Goal: Task Accomplishment & Management: Complete application form

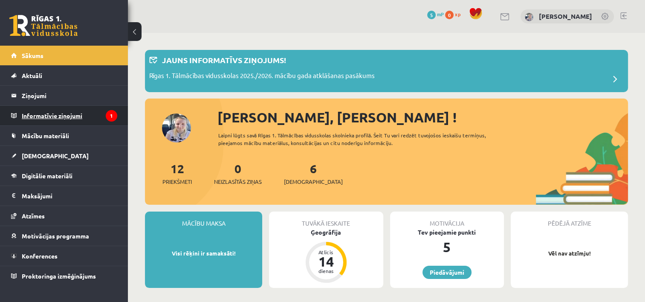
click at [73, 116] on legend "Informatīvie ziņojumi 1" at bounding box center [70, 116] width 96 height 20
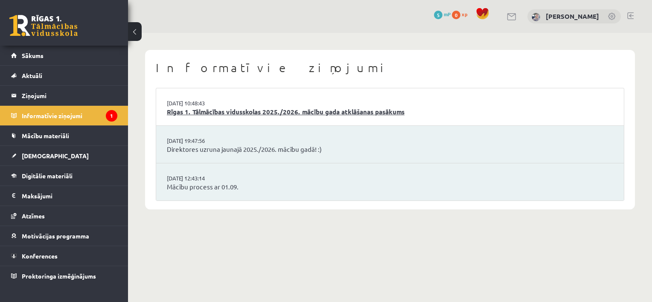
click at [227, 113] on link "Rīgas 1. Tālmācības vidusskolas 2025./2026. mācību gada atklāšanas pasākums" at bounding box center [390, 112] width 446 height 10
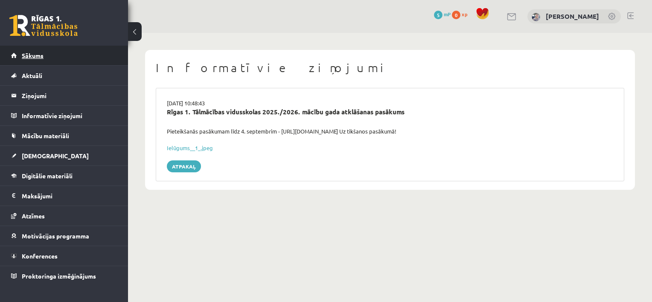
click at [77, 59] on link "Sākums" at bounding box center [64, 56] width 106 height 20
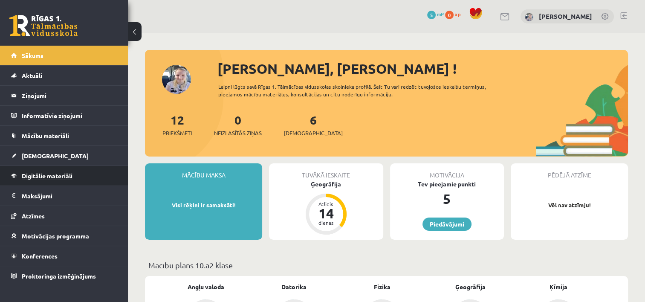
click at [70, 176] on span "Digitālie materiāli" at bounding box center [47, 176] width 51 height 8
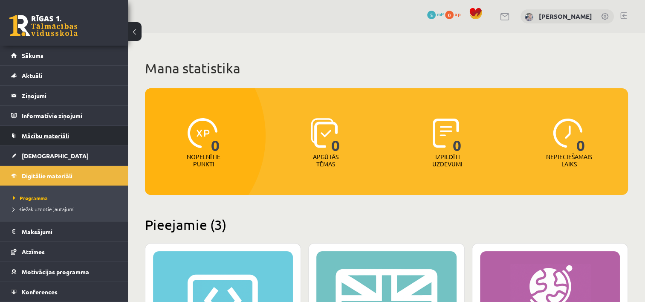
click at [55, 136] on span "Mācību materiāli" at bounding box center [45, 136] width 47 height 8
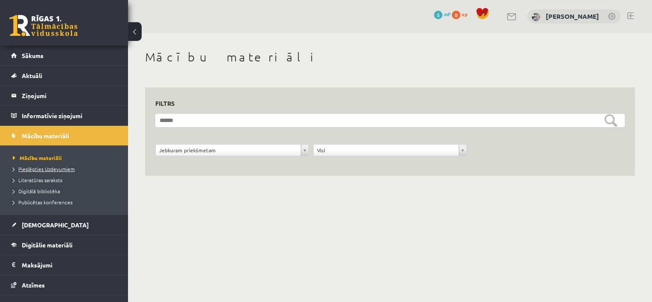
click at [54, 167] on span "Pieslēgties Uzdevumiem" at bounding box center [44, 168] width 62 height 7
click at [56, 181] on span "Literatūras saraksts" at bounding box center [37, 180] width 49 height 7
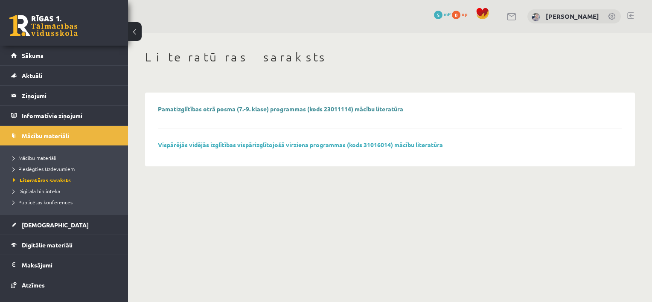
click at [176, 106] on link "Pamatizglītības otrā posma (7.-9. klase) programmas (kods 23011114) mācību lite…" at bounding box center [280, 109] width 245 height 8
click at [62, 200] on span "Publicētas konferences" at bounding box center [43, 202] width 60 height 7
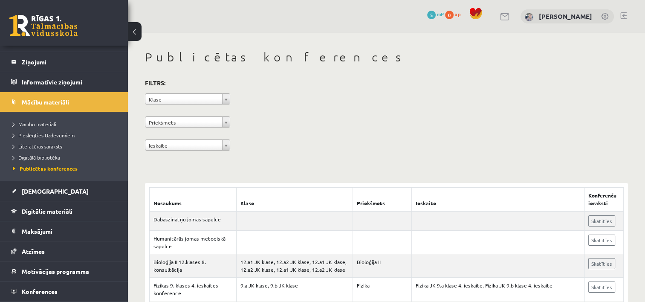
scroll to position [34, 0]
click at [395, 84] on h3 "Filtrs:" at bounding box center [381, 83] width 473 height 12
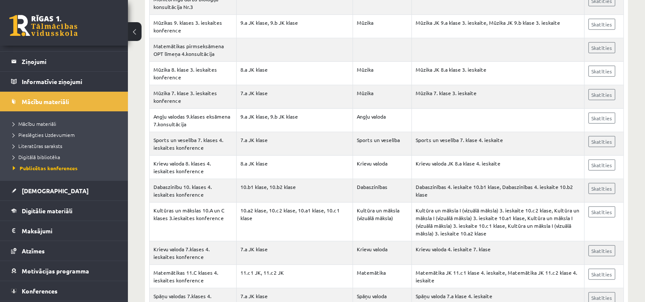
scroll to position [2166, 0]
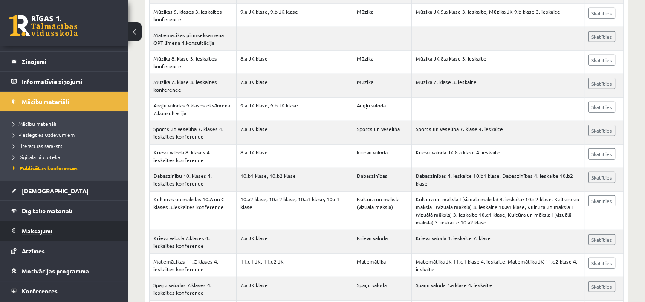
click at [60, 222] on legend "Maksājumi 0" at bounding box center [70, 231] width 96 height 20
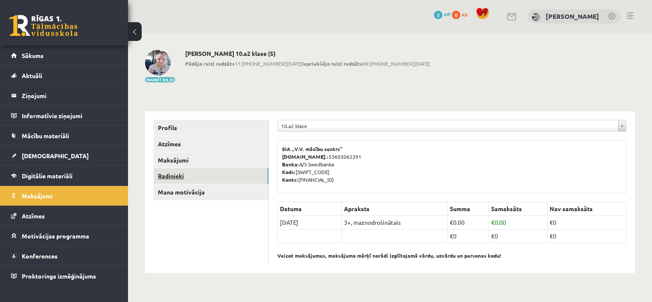
click at [209, 177] on link "Radinieki" at bounding box center [211, 176] width 115 height 16
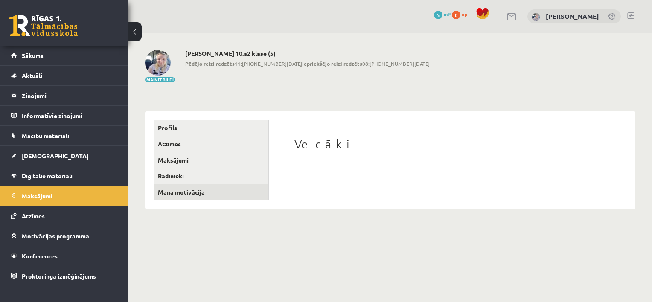
click at [192, 195] on link "Mana motivācija" at bounding box center [211, 192] width 115 height 16
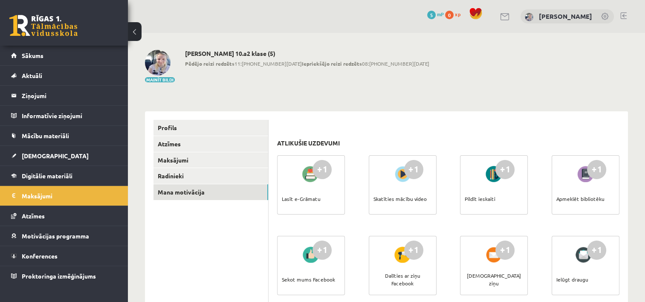
click at [309, 178] on div at bounding box center [311, 174] width 24 height 20
click at [322, 189] on div "+1 Lasīt e-Grāmatu" at bounding box center [311, 184] width 68 height 59
click at [398, 203] on div "Skatīties mācību video" at bounding box center [400, 199] width 53 height 30
click at [398, 168] on div at bounding box center [403, 174] width 24 height 20
click at [316, 251] on div "+1" at bounding box center [322, 250] width 19 height 19
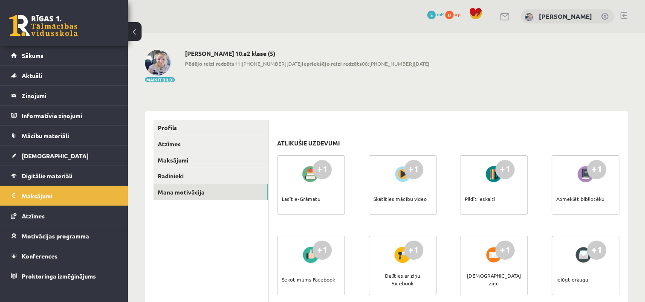
click at [322, 174] on div "+1" at bounding box center [322, 169] width 19 height 19
click at [306, 199] on div "Lasīt e-Grāmatu" at bounding box center [301, 199] width 39 height 30
click at [311, 171] on div at bounding box center [311, 174] width 24 height 20
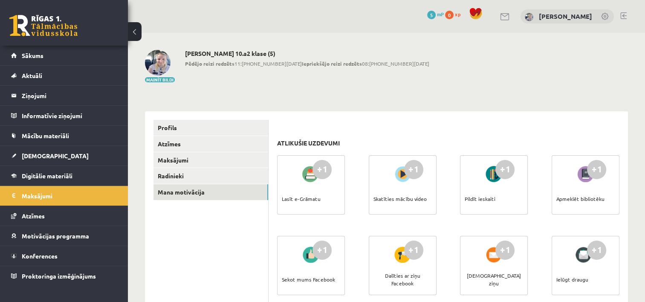
click at [421, 167] on div "+1" at bounding box center [413, 169] width 19 height 19
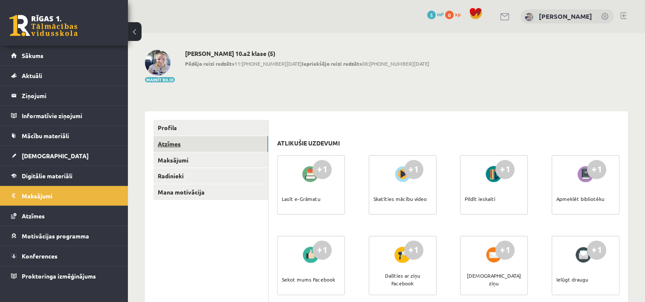
click at [172, 138] on link "Atzīmes" at bounding box center [211, 144] width 115 height 16
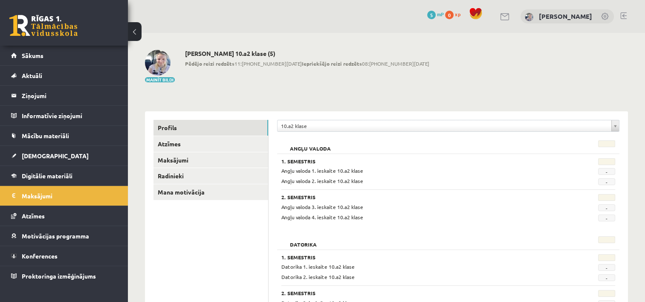
click at [174, 128] on link "Profils" at bounding box center [211, 128] width 115 height 16
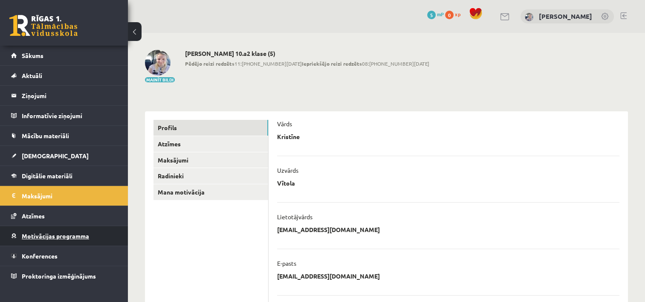
click at [84, 235] on span "Motivācijas programma" at bounding box center [55, 236] width 67 height 8
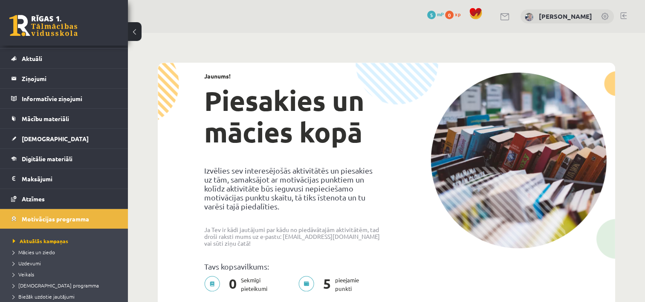
scroll to position [34, 0]
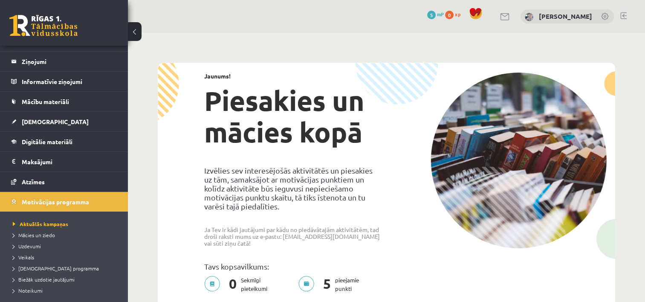
click at [170, 249] on div "Jaunums! Piesakies un mācies kopā Izvēlies sev interesējošās aktivitātēs un pie…" at bounding box center [386, 185] width 453 height 241
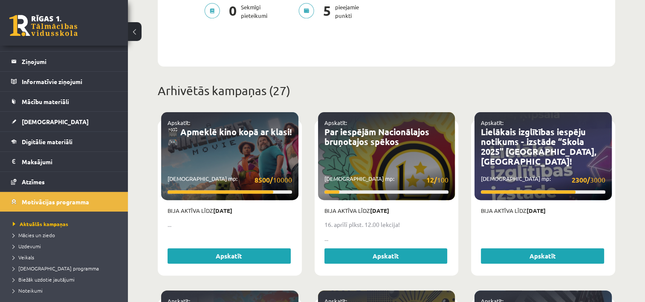
scroll to position [290, 0]
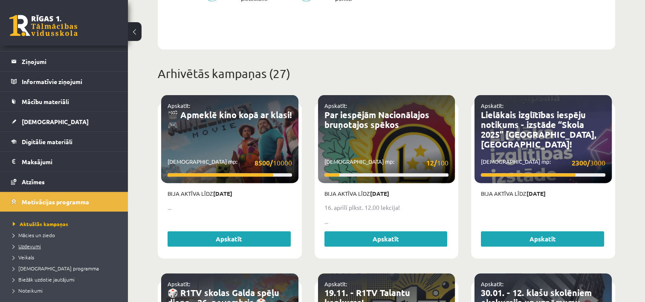
click at [36, 243] on span "Uzdevumi" at bounding box center [27, 246] width 28 height 7
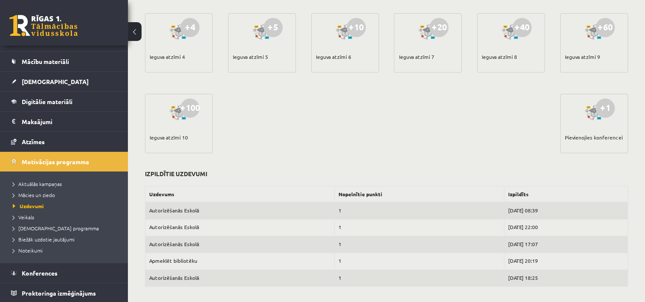
scroll to position [273, 0]
click at [38, 243] on li "Biežāk uzdotie jautājumi" at bounding box center [66, 239] width 107 height 11
click at [41, 240] on span "Biežāk uzdotie jautājumi" at bounding box center [47, 239] width 69 height 7
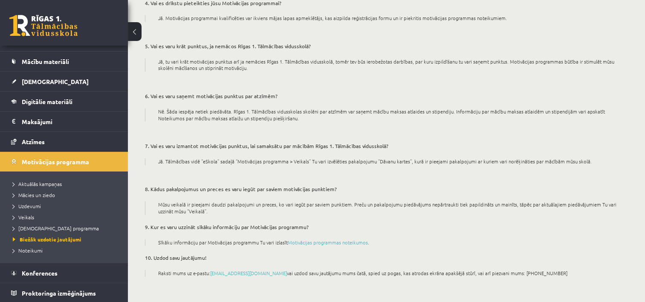
scroll to position [57, 0]
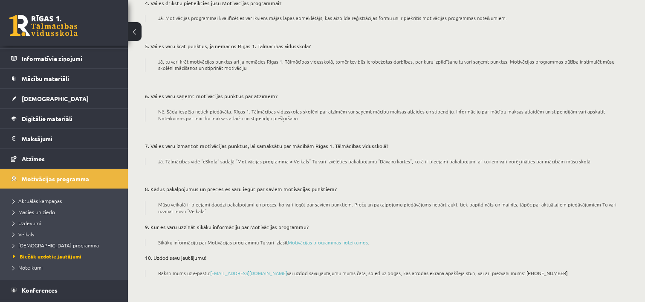
click at [263, 77] on div "1. Kas ir R1TV motivācijas programma? R1TV motivācijas programma ir iespēja mūs…" at bounding box center [386, 75] width 483 height 401
click at [58, 74] on link "Mācību materiāli" at bounding box center [64, 79] width 106 height 20
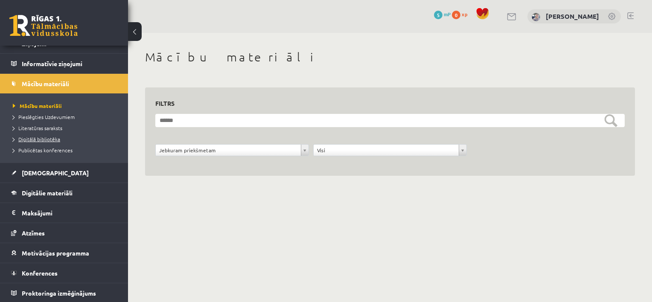
click at [45, 137] on span "Digitālā bibliotēka" at bounding box center [36, 139] width 47 height 7
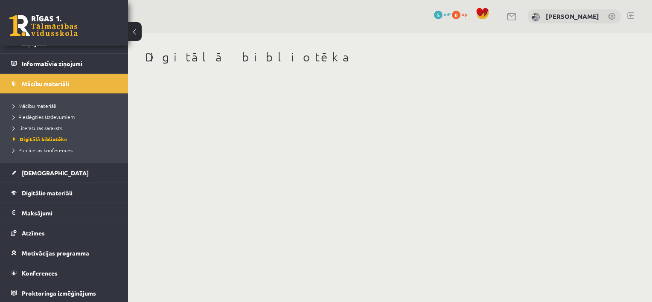
click at [55, 150] on span "Publicētas konferences" at bounding box center [43, 150] width 60 height 7
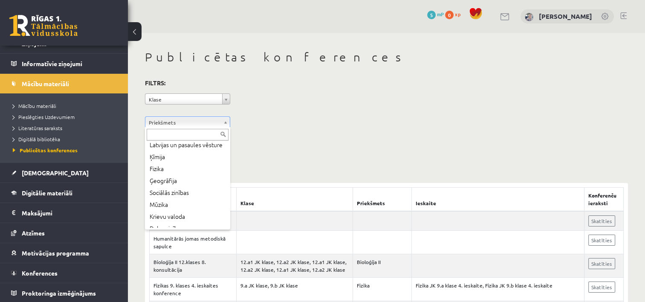
scroll to position [91, 0]
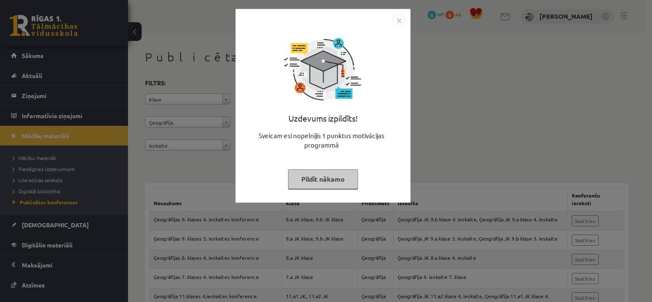
click at [304, 188] on button "Pildīt nākamo" at bounding box center [323, 179] width 70 height 20
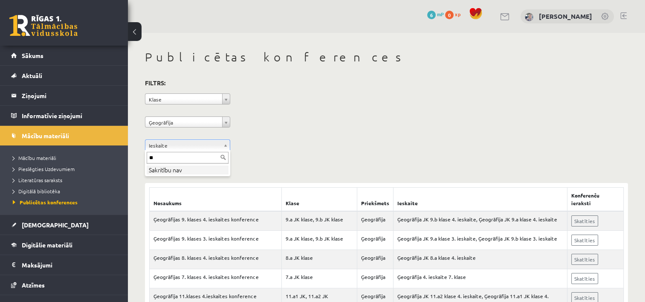
type input "*"
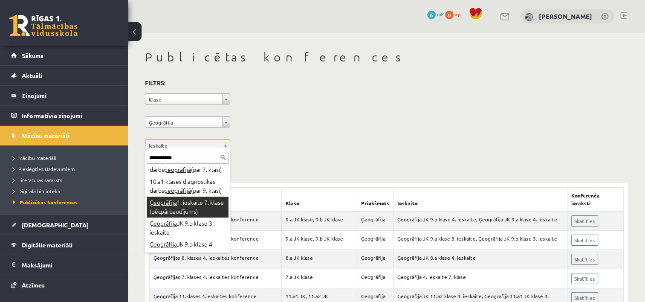
scroll to position [88, 0]
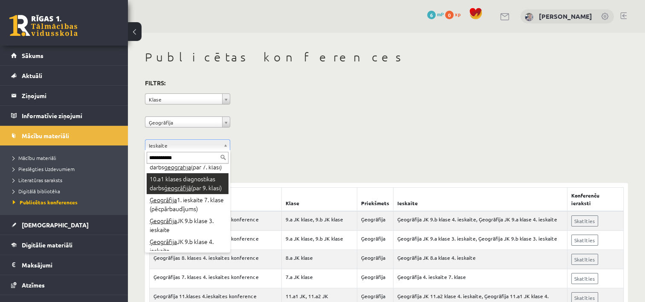
type input "**********"
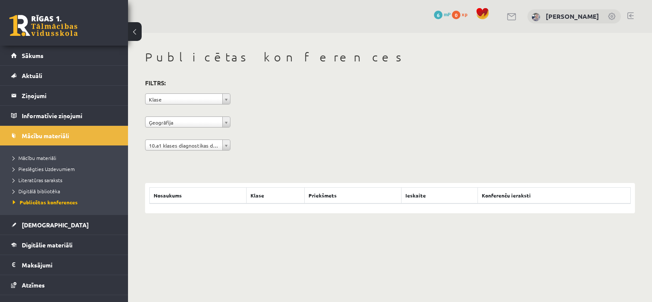
click at [222, 209] on div "Nosaukums Klase Priekšmets Ieskaite Konferenču ieraksti" at bounding box center [390, 198] width 490 height 30
click at [32, 58] on span "Sākums" at bounding box center [33, 56] width 22 height 8
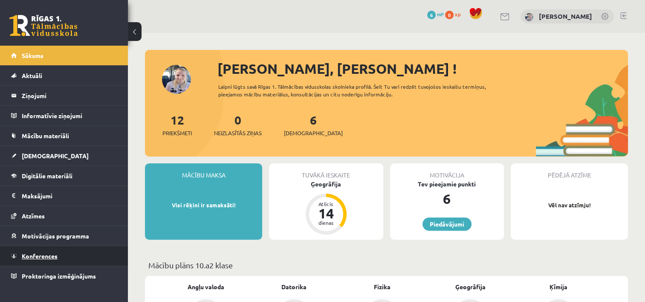
click at [58, 261] on link "Konferences" at bounding box center [64, 256] width 106 height 20
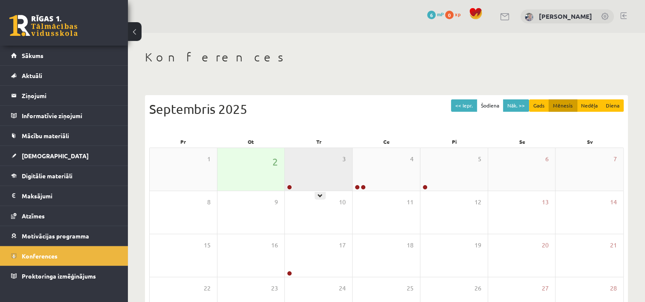
click at [302, 175] on div "3" at bounding box center [318, 169] width 67 height 43
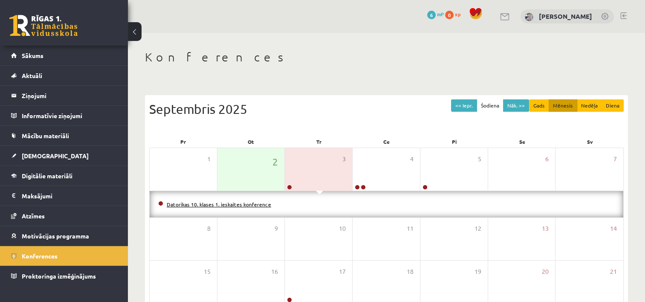
click at [235, 203] on link "Datorikas 10. klases 1. ieskaites konference" at bounding box center [219, 204] width 104 height 7
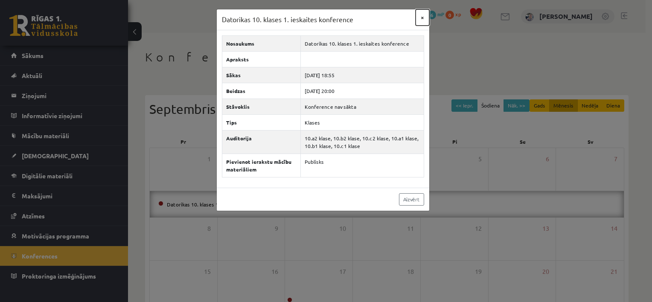
click at [423, 17] on button "×" at bounding box center [422, 17] width 14 height 16
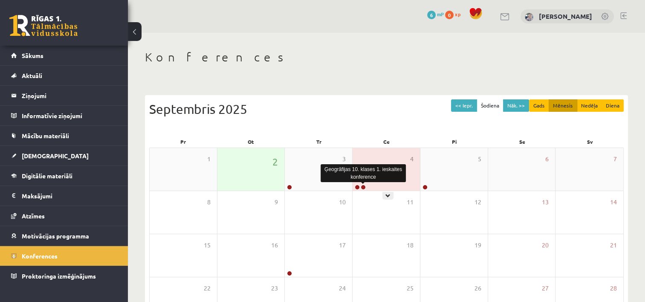
click at [363, 188] on link at bounding box center [363, 187] width 5 height 5
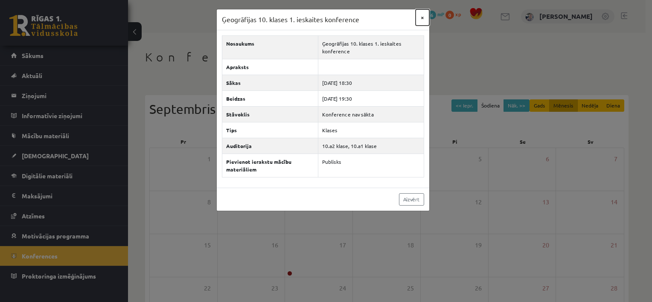
click at [423, 18] on button "×" at bounding box center [422, 17] width 14 height 16
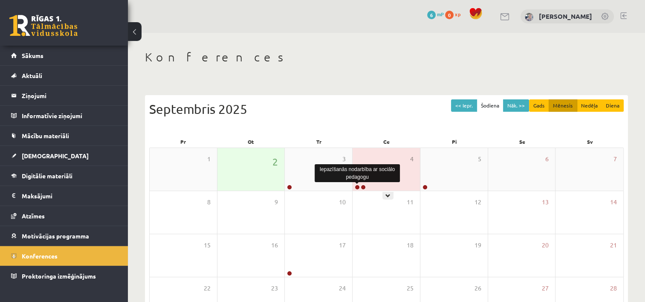
click at [357, 187] on link at bounding box center [357, 187] width 5 height 5
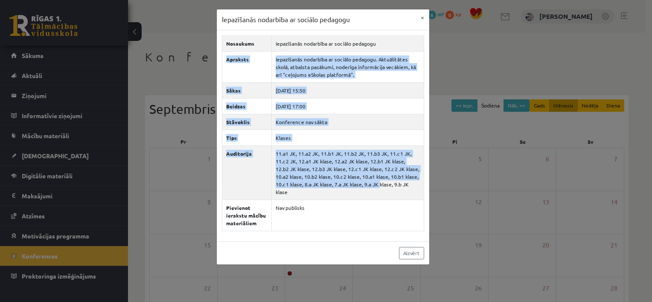
drag, startPoint x: 357, startPoint y: 187, endPoint x: 425, endPoint y: 32, distance: 169.0
click at [425, 32] on div "Nosaukums Iepazīšanās nodarbība ar sociālo pedagogu Apraksts Iepazīšanās nodarb…" at bounding box center [323, 135] width 212 height 211
drag, startPoint x: 425, startPoint y: 32, endPoint x: 423, endPoint y: 19, distance: 13.8
click at [423, 19] on button "×" at bounding box center [422, 17] width 14 height 16
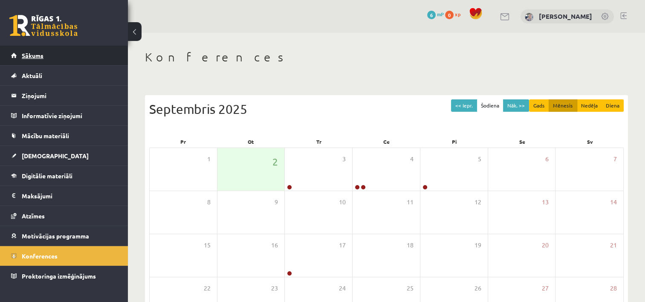
click at [53, 50] on link "Sākums" at bounding box center [64, 56] width 106 height 20
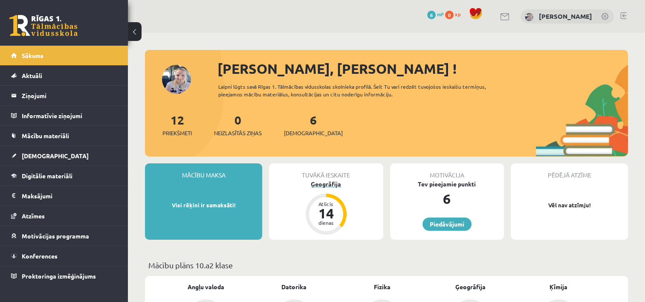
click at [318, 186] on div "Ģeogrāfija" at bounding box center [326, 184] width 114 height 9
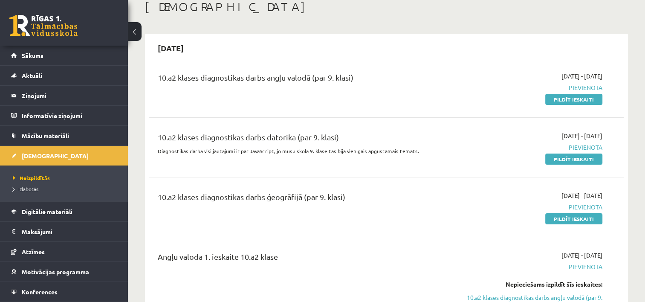
scroll to position [51, 0]
click at [135, 27] on button at bounding box center [135, 31] width 14 height 19
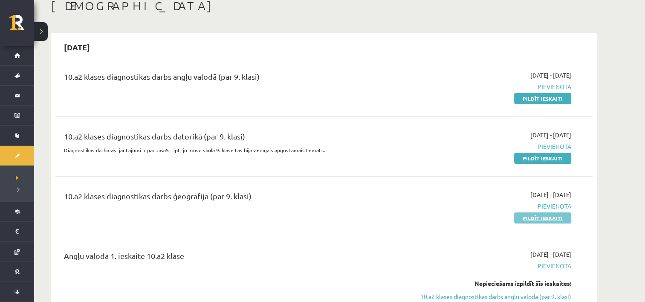
click at [536, 215] on link "Pildīt ieskaiti" at bounding box center [542, 217] width 57 height 11
click at [535, 218] on link "Pildīt ieskaiti" at bounding box center [542, 217] width 57 height 11
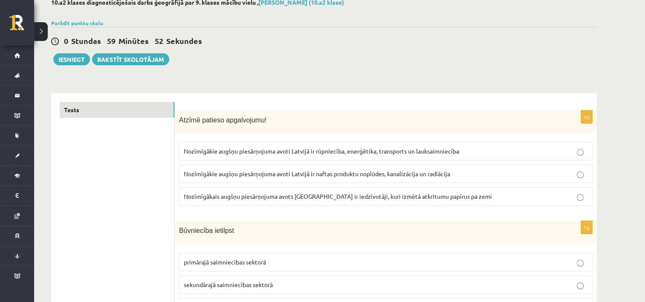
scroll to position [68, 0]
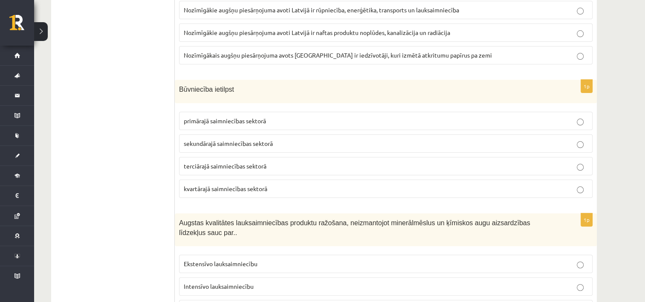
scroll to position [205, 0]
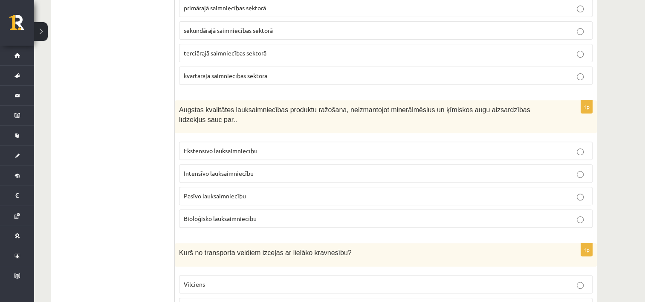
scroll to position [307, 0]
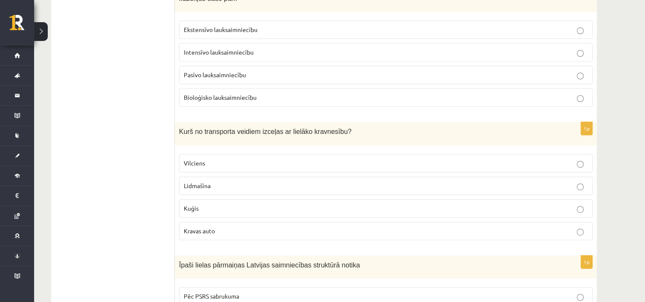
scroll to position [444, 0]
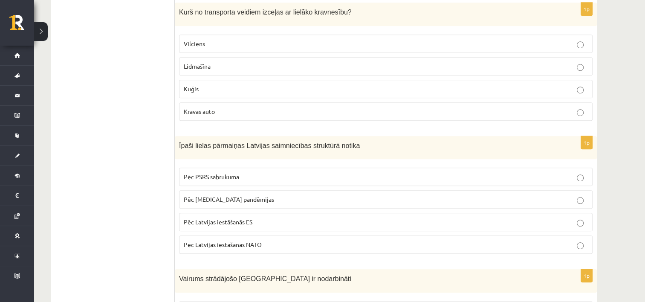
scroll to position [563, 0]
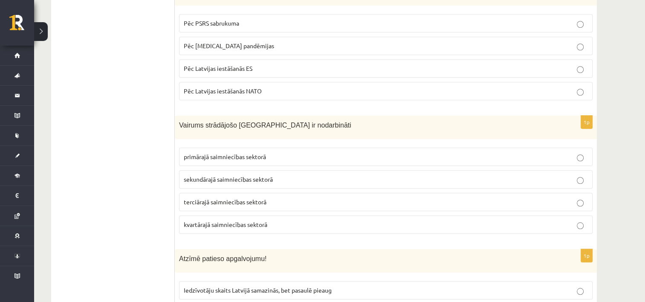
scroll to position [716, 0]
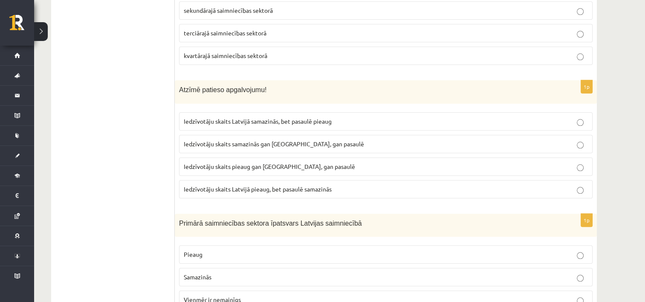
scroll to position [870, 0]
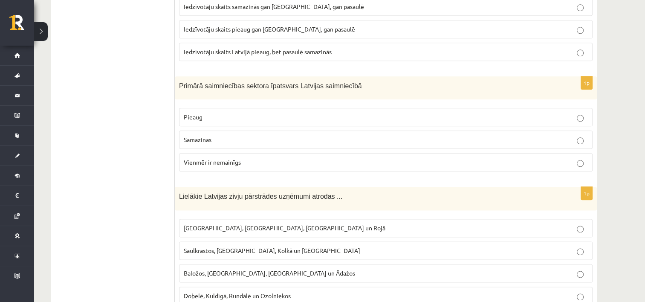
scroll to position [1006, 0]
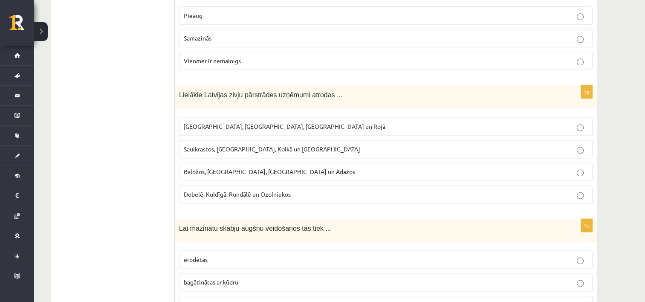
scroll to position [1109, 0]
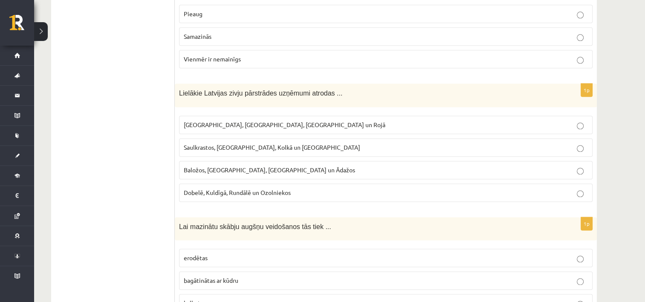
click at [297, 120] on p "Rīgā, Liepājā, Salacgrīvā un Rojā" at bounding box center [386, 124] width 404 height 9
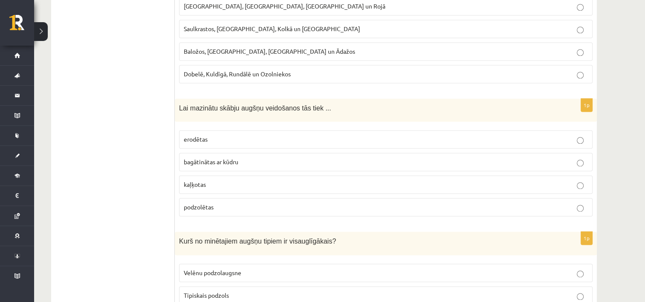
scroll to position [1228, 0]
click at [583, 179] on p "kaļķotas" at bounding box center [386, 183] width 404 height 9
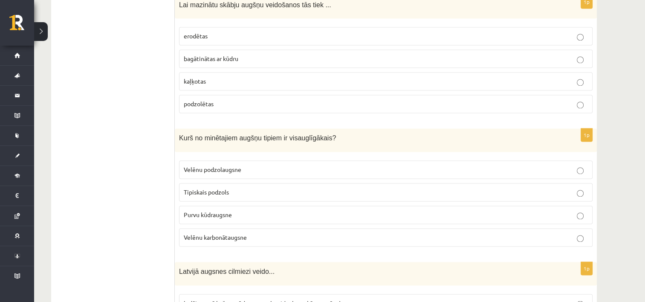
scroll to position [1348, 0]
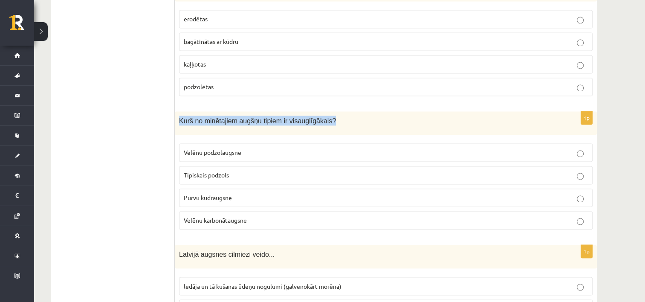
drag, startPoint x: 327, startPoint y: 101, endPoint x: 177, endPoint y: 111, distance: 150.9
click at [177, 111] on div "Kurš no minētajiem augšņu tipiem ir visauglīgākais?" at bounding box center [386, 122] width 422 height 23
copy span "Kurš no minētajiem augšņu tipiem ir visauglīgākais?"
click at [328, 193] on p "Purvu kūdraugsne" at bounding box center [386, 197] width 404 height 9
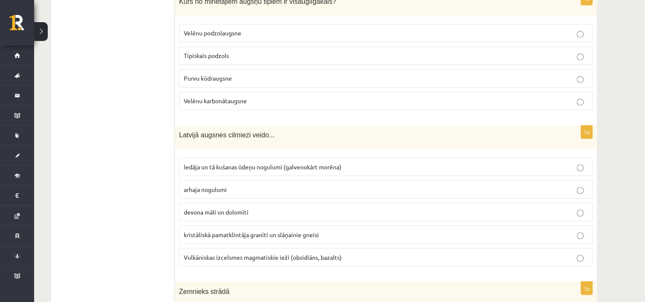
scroll to position [1484, 0]
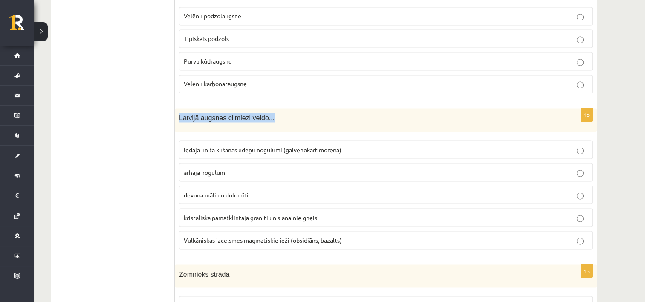
drag, startPoint x: 280, startPoint y: 99, endPoint x: 179, endPoint y: 102, distance: 100.7
click at [179, 113] on p "Latvijā augsnes cilmiezi veido..." at bounding box center [364, 118] width 371 height 10
copy span "Latvijā augsnes cilmiezi veido..."
click at [369, 145] on p "ledāja un tā kušanas ūdeņu nogulumi (galvenokārt morēna)" at bounding box center [386, 149] width 404 height 9
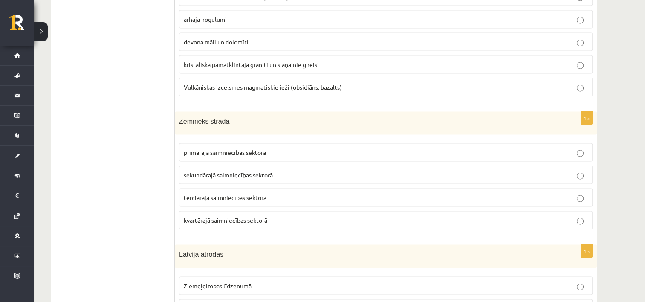
scroll to position [1638, 0]
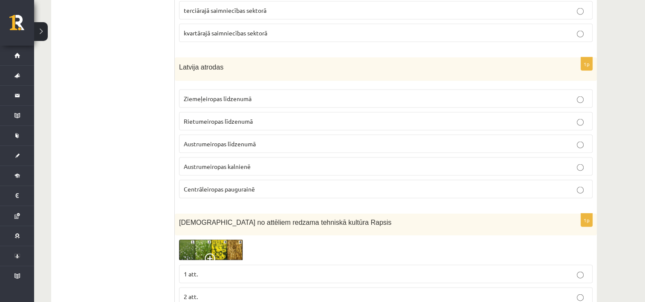
scroll to position [1825, 0]
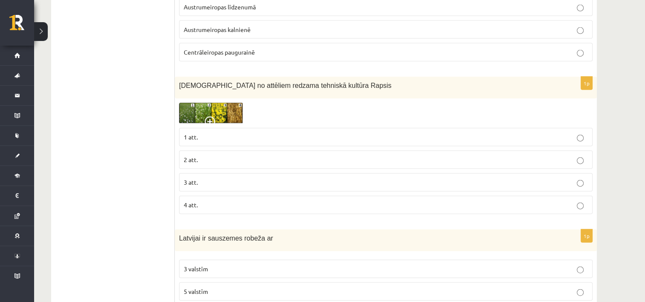
scroll to position [1962, 0]
click at [211, 102] on img at bounding box center [211, 112] width 64 height 21
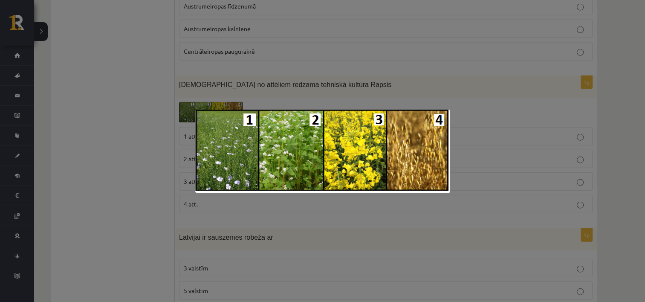
click at [360, 153] on img at bounding box center [322, 151] width 255 height 83
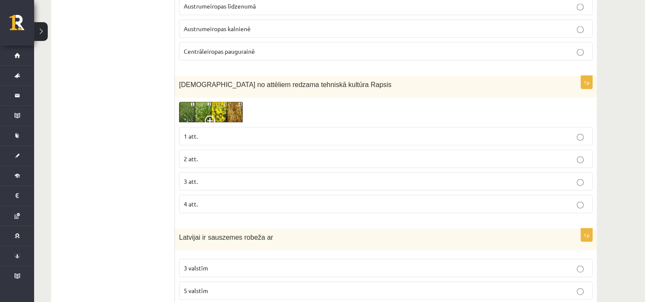
click at [374, 172] on label "3 att." at bounding box center [386, 181] width 414 height 18
click at [607, 183] on div "10.a2 klases diagnosticējošais darbs ģeogrāfijā par 9. klases mācību vielu , Kr…" at bounding box center [324, 196] width 580 height 4251
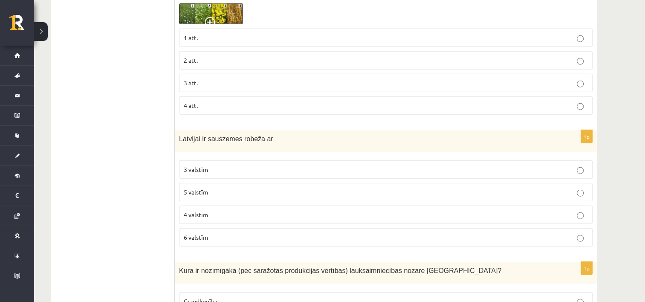
scroll to position [2064, 0]
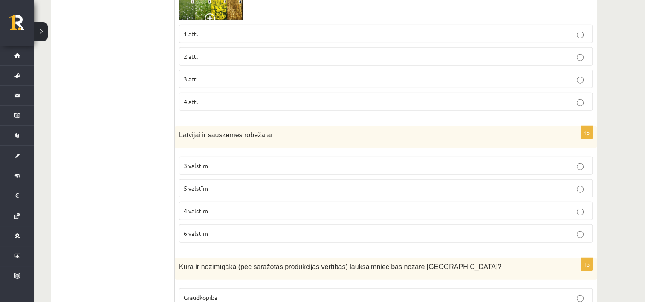
click at [608, 197] on div "10.a2 klases diagnosticējošais darbs ģeogrāfijā par 9. klases mācību vielu , Kr…" at bounding box center [324, 94] width 580 height 4251
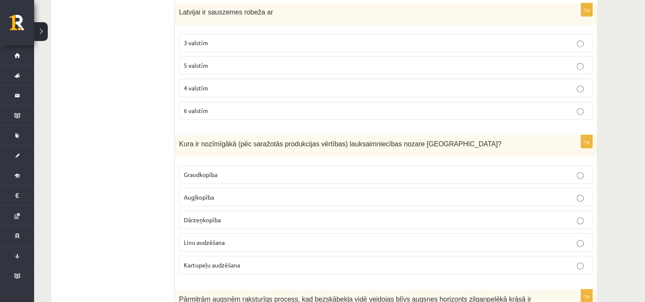
scroll to position [2201, 0]
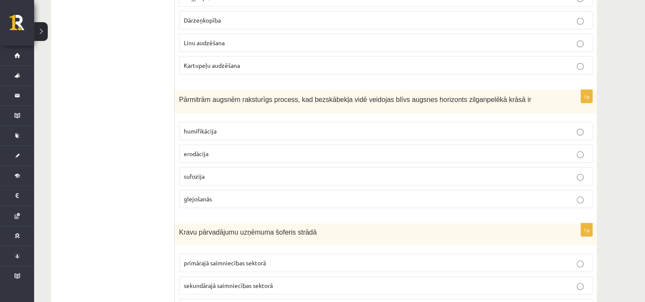
scroll to position [2388, 0]
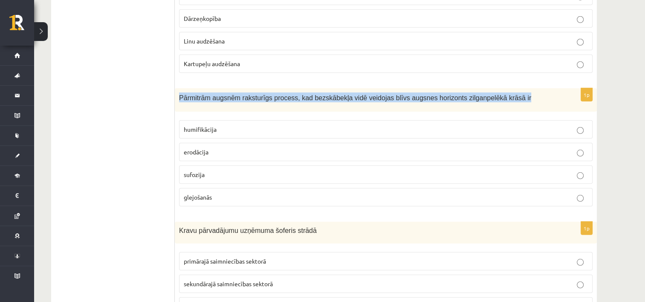
drag, startPoint x: 493, startPoint y: 77, endPoint x: 177, endPoint y: 82, distance: 316.1
click at [177, 88] on div "Pārmitrām augsnēm raksturīgs process, kad bezskābekļa vidē veidojas blīvs augsn…" at bounding box center [386, 99] width 422 height 23
copy span "Pārmitrām augsnēm raksturīgs process, kad bezskābekļa vidē veidojas blīvs augsn…"
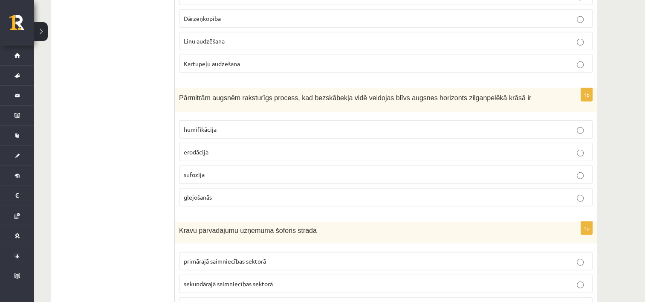
click at [284, 193] on p "glejošanās" at bounding box center [386, 197] width 404 height 9
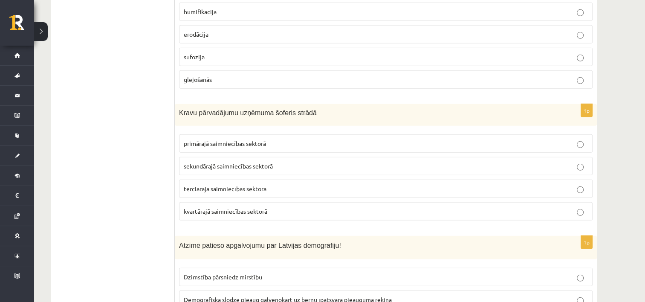
scroll to position [2508, 0]
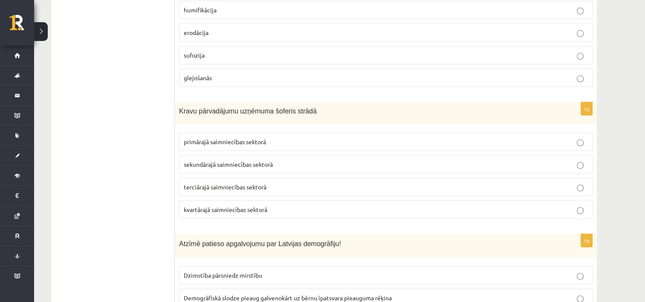
click at [194, 183] on span "terciārajā saimniecības sektorā" at bounding box center [225, 187] width 83 height 8
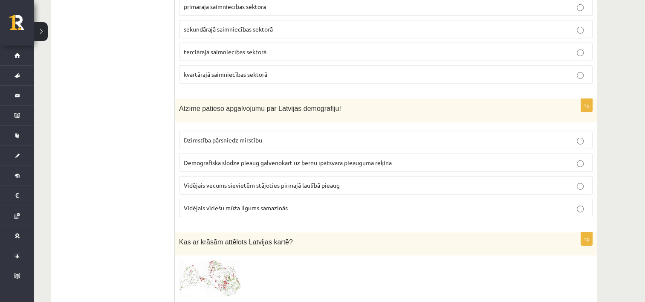
scroll to position [2644, 0]
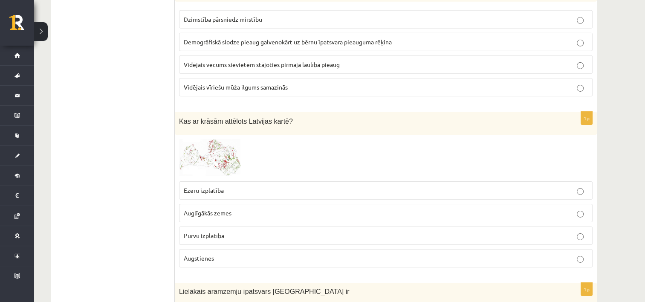
scroll to position [2781, 0]
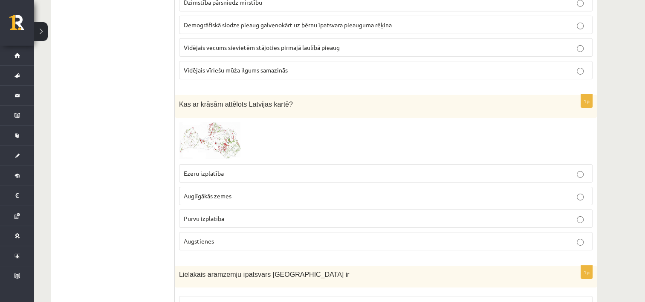
click at [229, 122] on img at bounding box center [211, 141] width 64 height 38
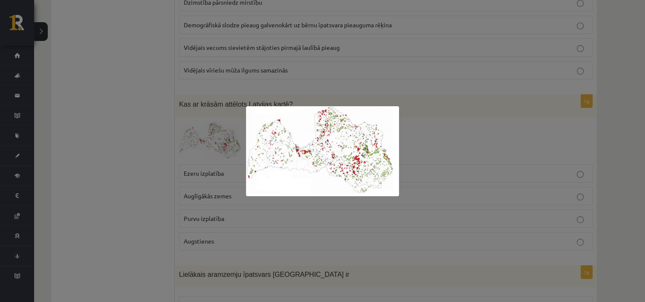
click at [303, 127] on img at bounding box center [322, 151] width 153 height 90
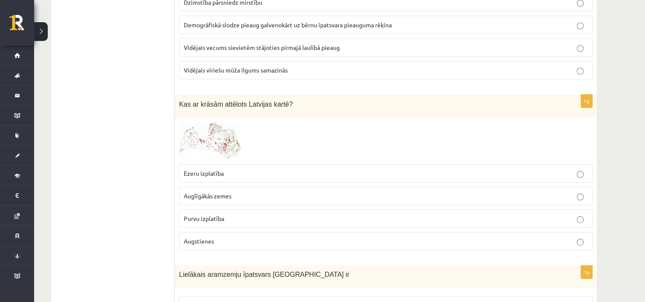
click at [236, 125] on img at bounding box center [211, 141] width 64 height 38
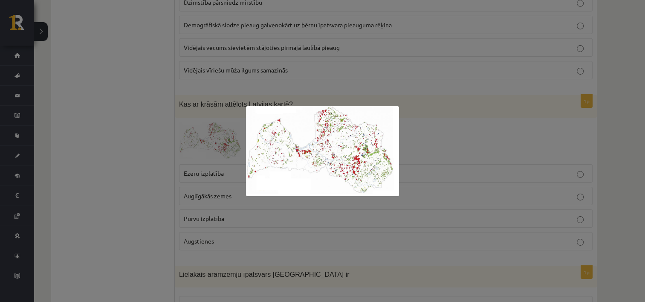
click at [167, 183] on div at bounding box center [322, 151] width 645 height 302
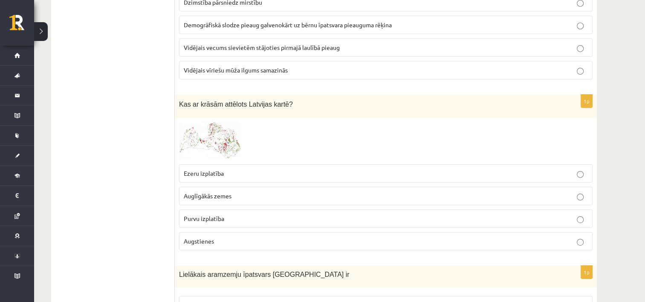
click at [208, 192] on span "Auglīgākās zemes" at bounding box center [208, 196] width 48 height 8
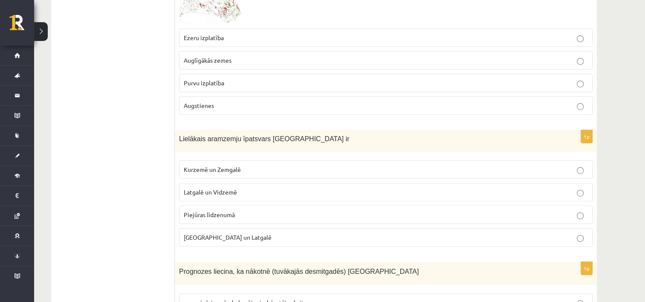
scroll to position [2917, 0]
click at [215, 134] on span "Lielākais aramzemju īpatsvars Latvijā ir" at bounding box center [264, 137] width 171 height 7
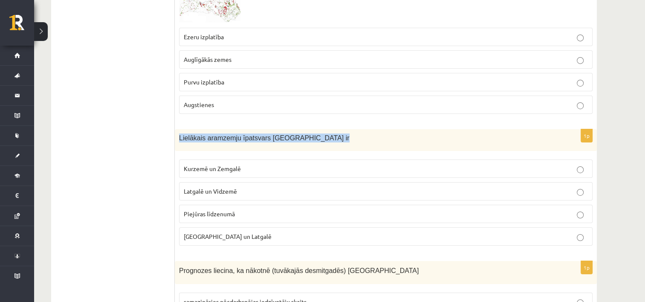
click at [215, 134] on span "Lielākais aramzemju īpatsvars Latvijā ir" at bounding box center [264, 137] width 171 height 7
copy div "Lielākais aramzemju īpatsvars Latvijā ir"
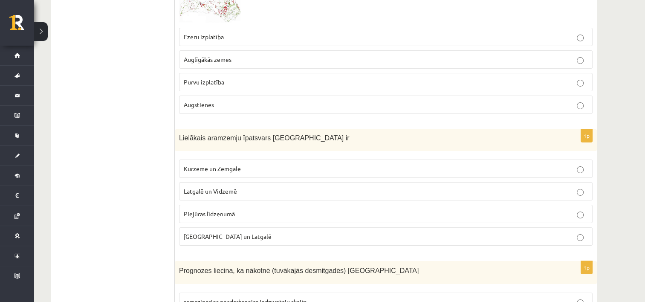
click at [247, 164] on p "Kurzemē un Zemgalē" at bounding box center [386, 168] width 404 height 9
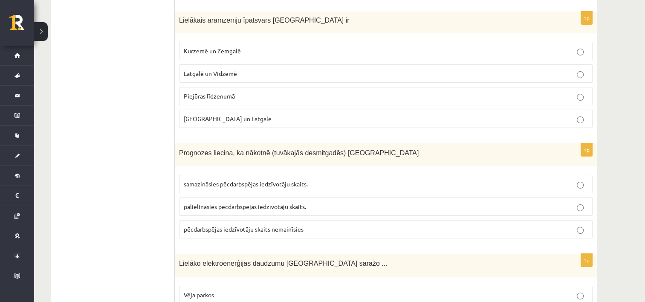
scroll to position [3036, 0]
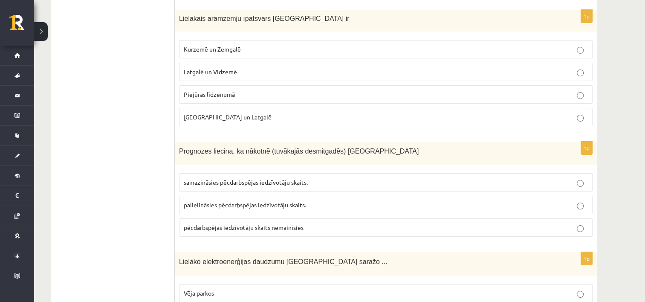
click at [378, 173] on label "samazināsies pēcdarbspējas iedzīvotāju skaits." at bounding box center [386, 182] width 414 height 18
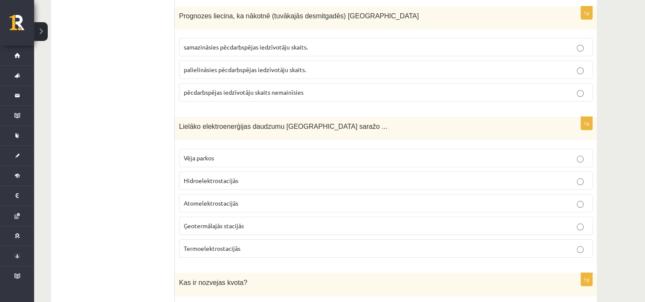
scroll to position [3173, 0]
click at [188, 122] on span "Lielāko elektroenerģijas daudzumu Latvijā saražo ..." at bounding box center [283, 125] width 209 height 7
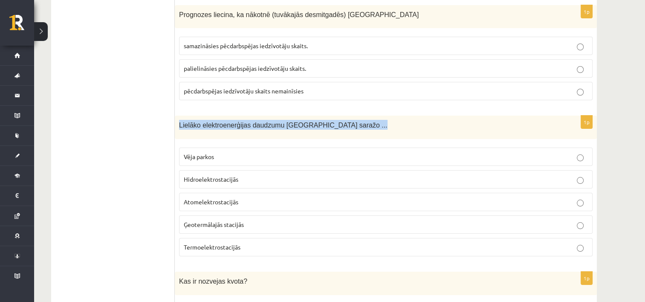
click at [188, 122] on span "Lielāko elektroenerģijas daudzumu Latvijā saražo ..." at bounding box center [283, 125] width 209 height 7
copy div "Lielāko elektroenerģijas daudzumu Latvijā saražo ..."
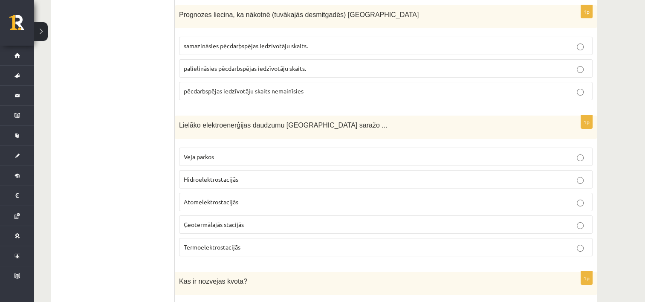
click at [257, 175] on p "Hidroelektrostacijās" at bounding box center [386, 179] width 404 height 9
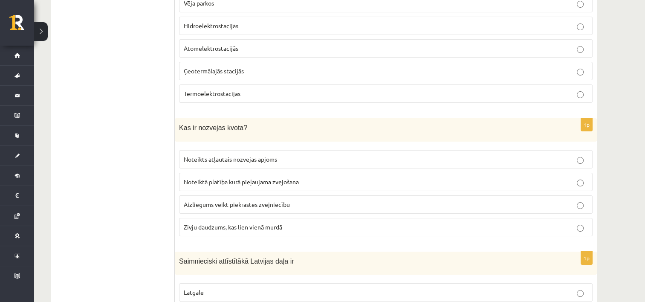
scroll to position [3343, 0]
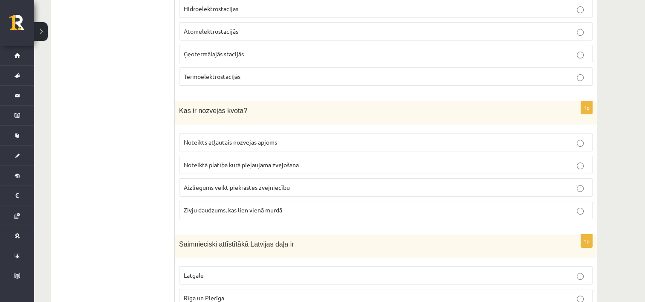
click at [203, 138] on span "Noteikts atļautais nozvejas apjoms" at bounding box center [230, 142] width 93 height 8
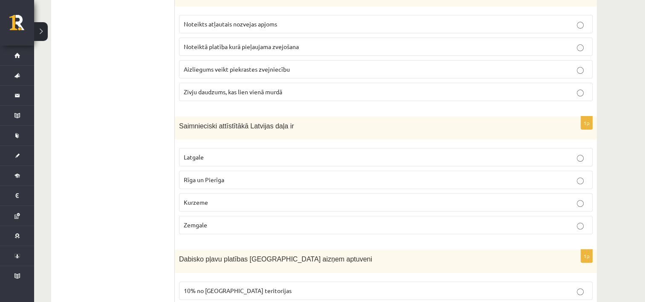
scroll to position [3463, 0]
click at [208, 197] on p "Kurzeme" at bounding box center [386, 201] width 404 height 9
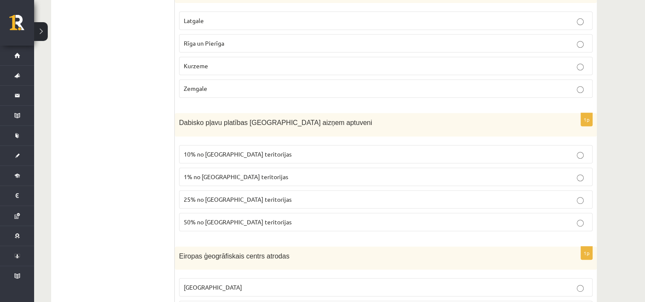
scroll to position [3599, 0]
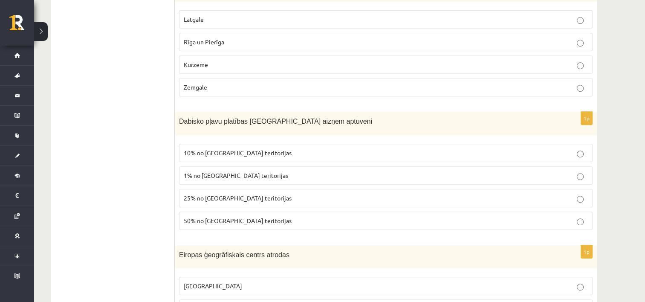
click at [224, 118] on span "Dabisko pļavu platības Latvijā aizņem aptuveni" at bounding box center [275, 121] width 193 height 7
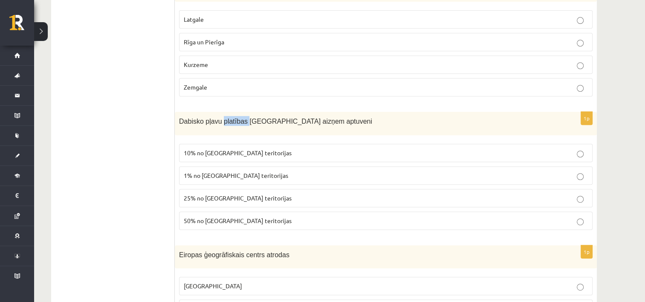
click at [224, 118] on span "Dabisko pļavu platības Latvijā aizņem aptuveni" at bounding box center [275, 121] width 193 height 7
copy div "Dabisko pļavu platības Latvijā aizņem aptuveni"
click at [211, 171] on span "1% no Latvijas teritorijas" at bounding box center [236, 175] width 104 height 8
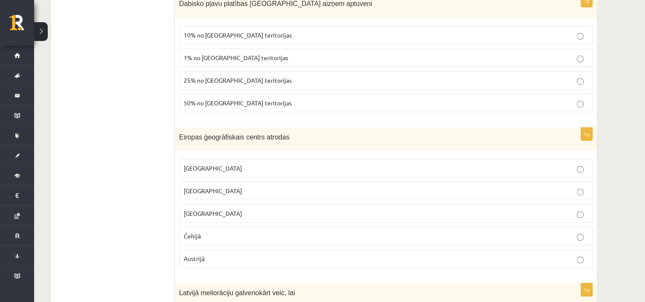
scroll to position [3719, 0]
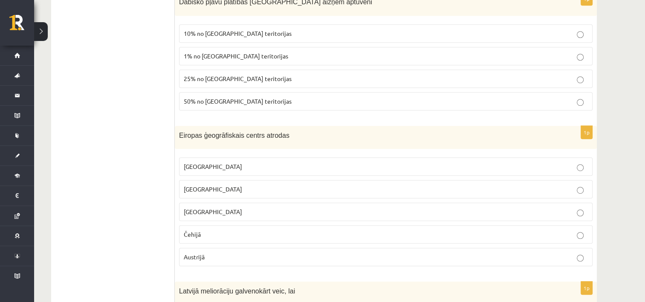
click at [197, 132] on span "Eiropas ģeogrāfiskais centrs atrodas" at bounding box center [234, 135] width 110 height 7
copy div "Eiropas ģeogrāfiskais centrs atrodas"
click at [191, 185] on span "Lietuvā" at bounding box center [213, 189] width 58 height 8
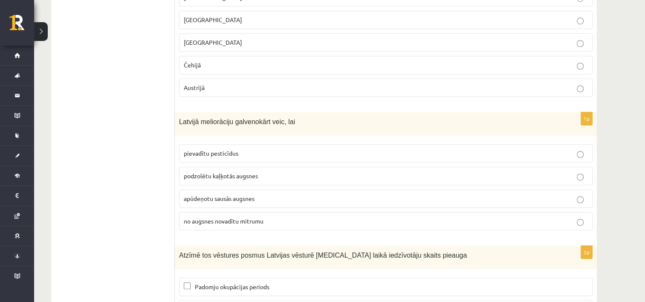
scroll to position [3889, 0]
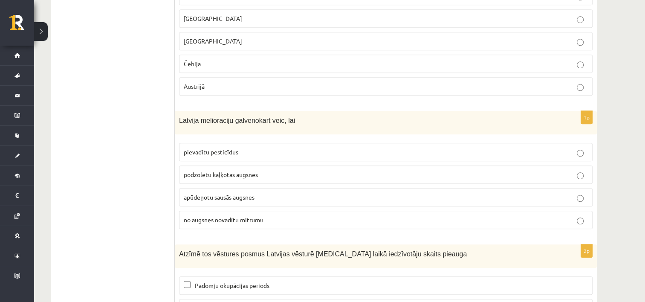
click at [196, 211] on label "no augsnes novadītu mitrumu" at bounding box center [386, 220] width 414 height 18
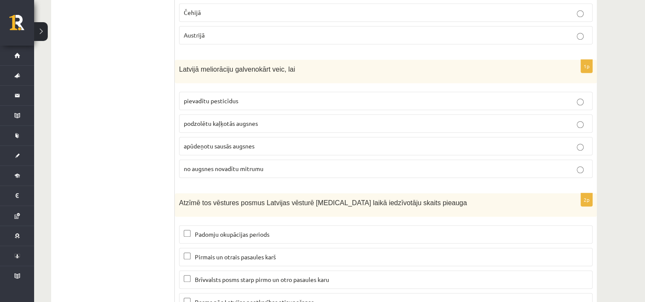
scroll to position [3949, 0]
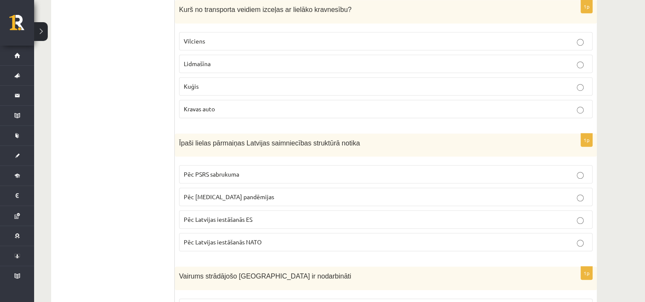
scroll to position [563, 0]
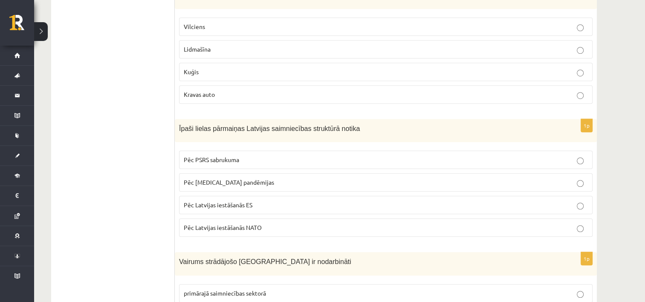
click at [341, 125] on span "Īpaši lielas pārmaiņas Latvijas saimniecības struktūrā notika" at bounding box center [269, 128] width 181 height 7
copy div "Īpaši lielas pārmaiņas Latvijas saimniecības struktūrā notika"
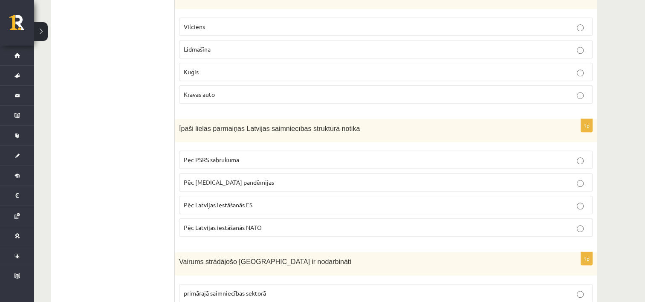
click at [222, 156] on span "Pēc PSRS sabrukuma" at bounding box center [211, 160] width 55 height 8
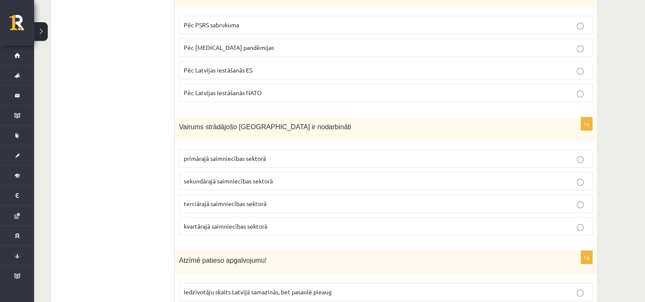
scroll to position [699, 0]
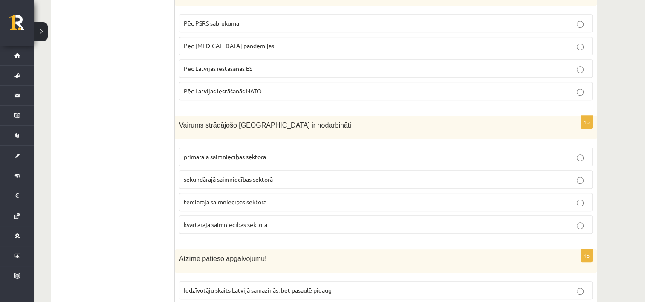
click at [241, 122] on span "Vairums strādājošo Latvijā ir nodarbināti" at bounding box center [265, 125] width 172 height 7
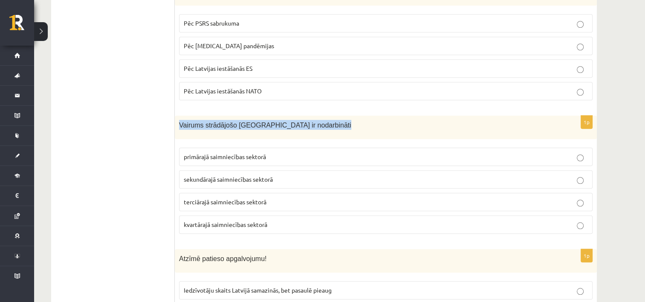
click at [241, 122] on span "Vairums strādājošo Latvijā ir nodarbināti" at bounding box center [265, 125] width 172 height 7
copy div "Vairums strādājošo Latvijā ir nodarbināti"
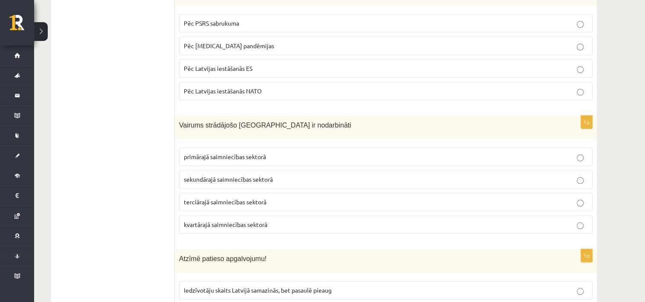
click at [247, 198] on span "terciārajā saimniecības sektorā" at bounding box center [225, 202] width 83 height 8
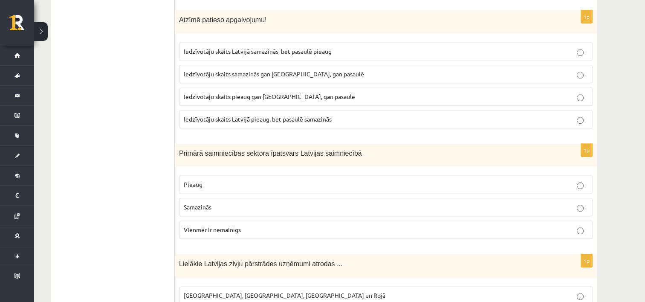
scroll to position [955, 0]
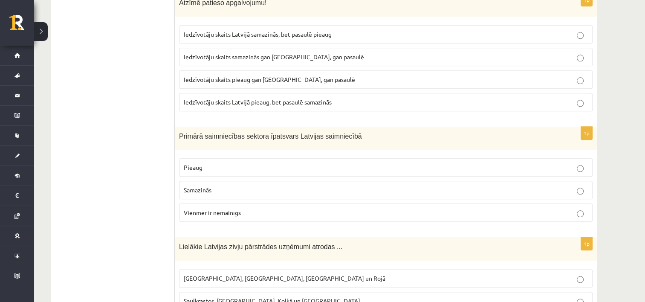
click at [230, 133] on span "Primārā saimniecības sektora īpatsvars Latvijas saimniecībā" at bounding box center [270, 136] width 183 height 7
copy div "Primārā saimniecības sektora īpatsvars Latvijas saimniecībā"
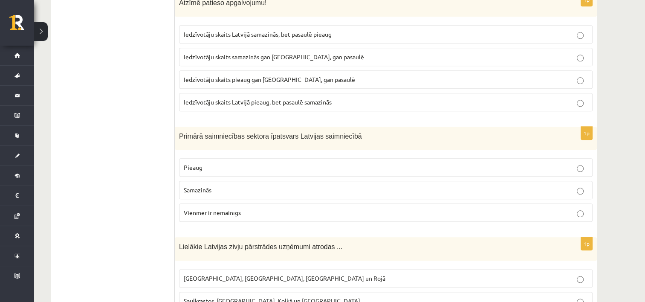
click at [210, 186] on span "Samazinās" at bounding box center [198, 190] width 28 height 8
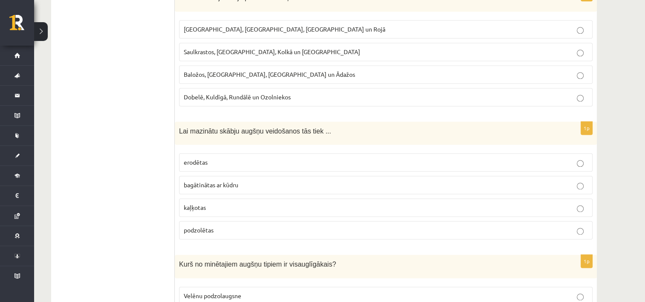
scroll to position [1228, 0]
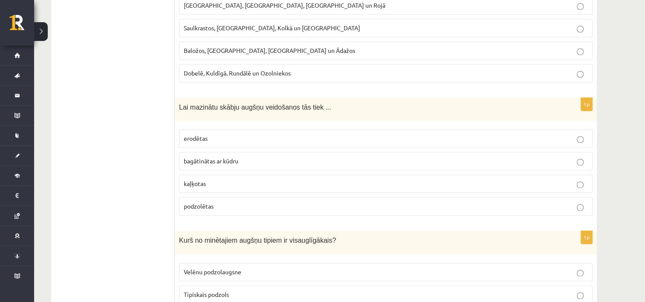
click at [241, 104] on span "Lai mazinātu skābju augšņu veidošanos tās tiek ..." at bounding box center [255, 107] width 152 height 7
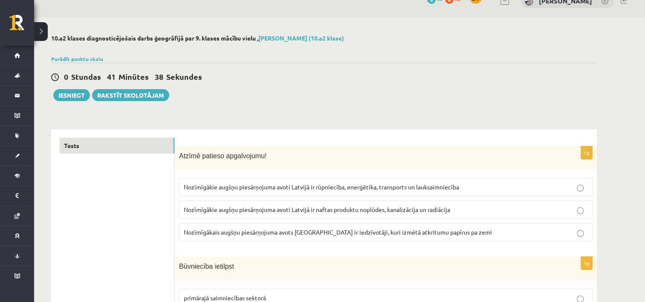
scroll to position [0, 0]
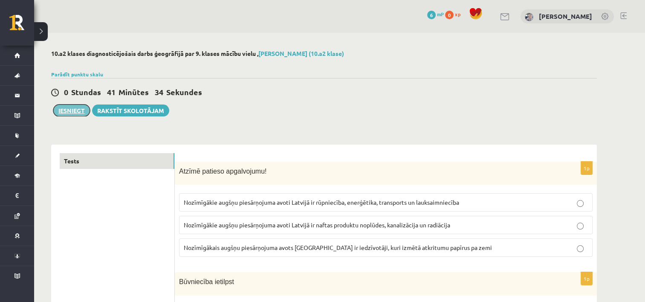
click at [68, 107] on button "Iesniegt" at bounding box center [71, 110] width 37 height 12
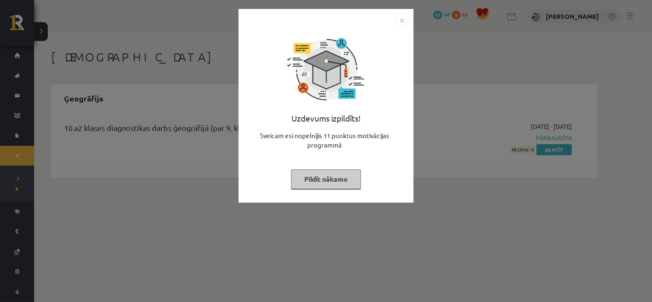
click at [342, 177] on button "Pildīt nākamo" at bounding box center [326, 179] width 70 height 20
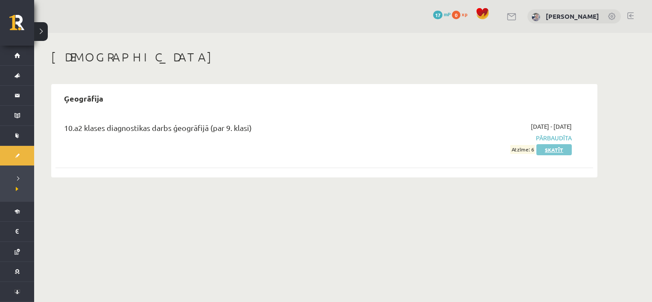
click at [542, 152] on link "Skatīt" at bounding box center [553, 149] width 35 height 11
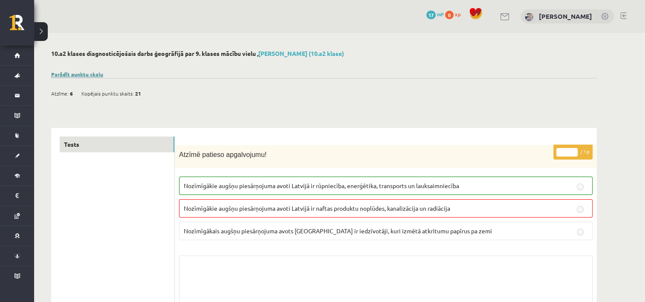
click at [87, 73] on link "Parādīt punktu skalu" at bounding box center [77, 74] width 52 height 7
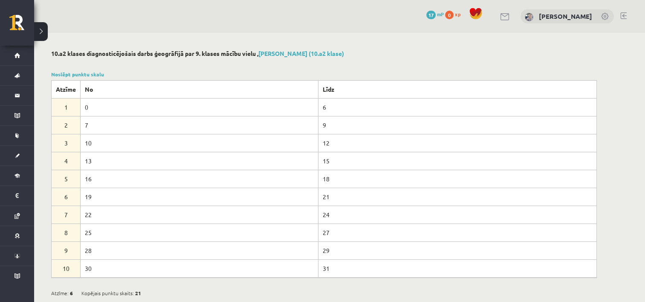
click at [191, 67] on div at bounding box center [324, 64] width 546 height 9
click at [56, 71] on link "Noslēpt punktu skalu" at bounding box center [77, 74] width 53 height 7
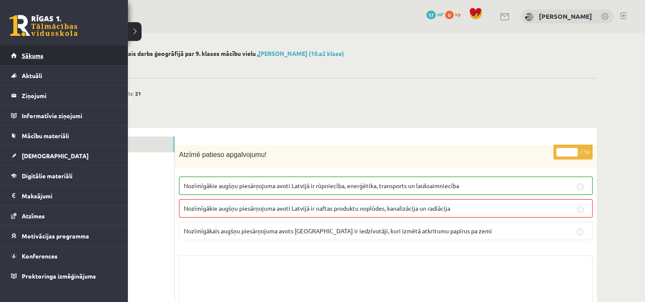
click at [33, 56] on span "Sākums" at bounding box center [33, 56] width 22 height 8
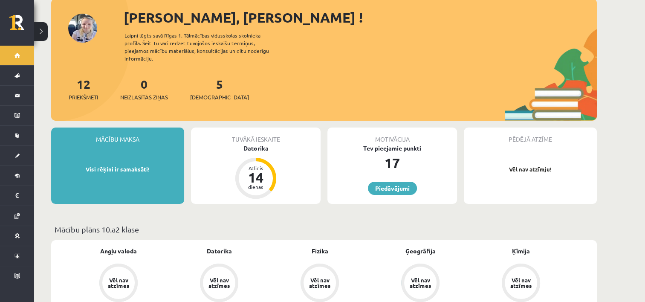
scroll to position [34, 0]
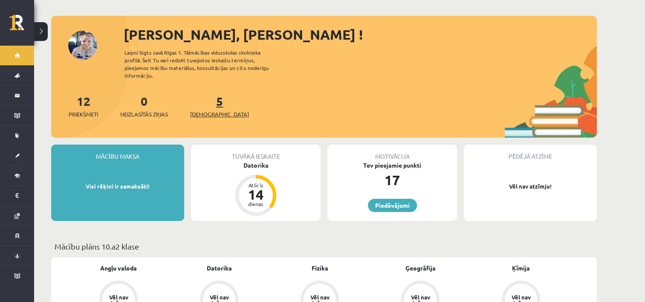
click at [207, 110] on span "[DEMOGRAPHIC_DATA]" at bounding box center [219, 114] width 59 height 9
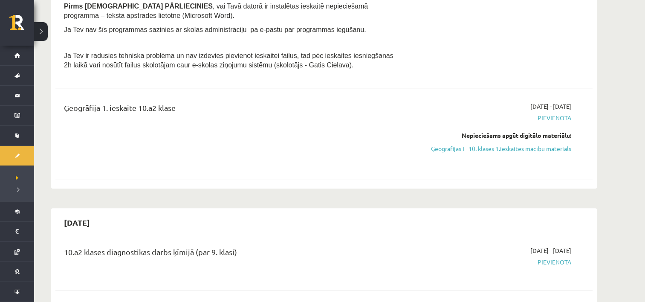
scroll to position [426, 0]
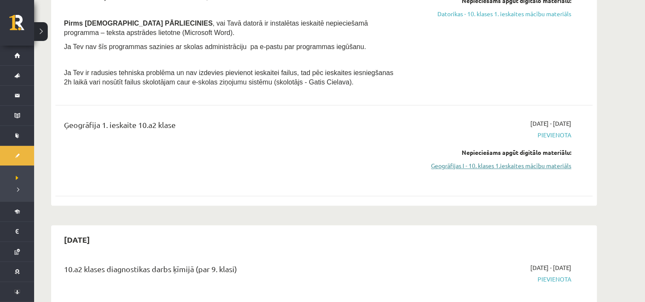
click at [447, 161] on link "Ģeogrāfijas I - 10. klases 1.ieskaites mācību materiāls" at bounding box center [491, 165] width 161 height 9
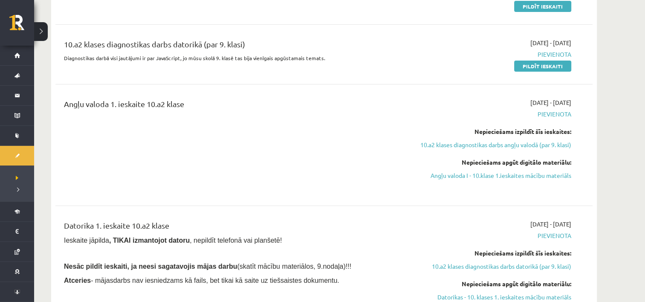
scroll to position [0, 0]
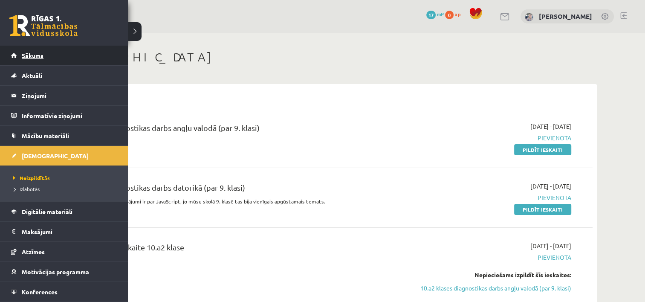
click at [13, 57] on link "Sākums" at bounding box center [64, 56] width 106 height 20
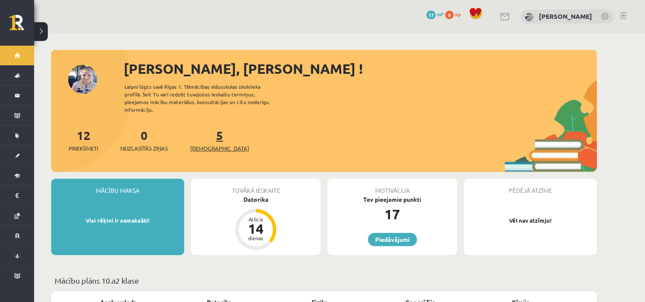
click at [209, 144] on span "[DEMOGRAPHIC_DATA]" at bounding box center [219, 148] width 59 height 9
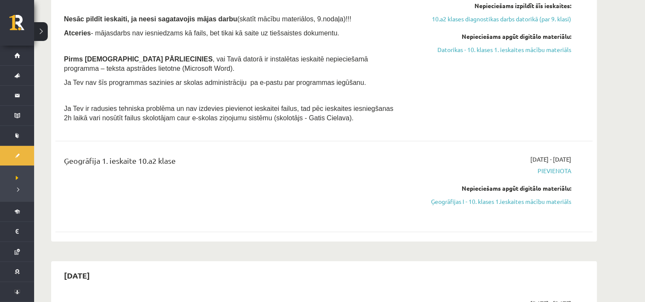
scroll to position [392, 0]
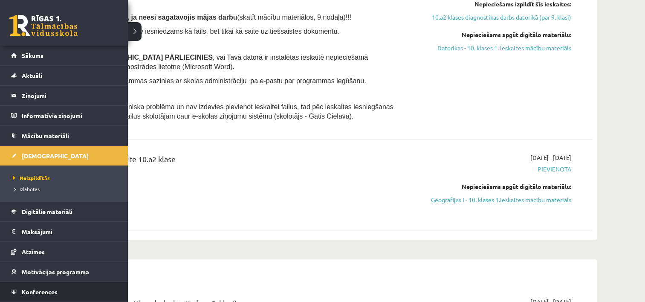
click at [53, 284] on link "Konferences" at bounding box center [64, 292] width 106 height 20
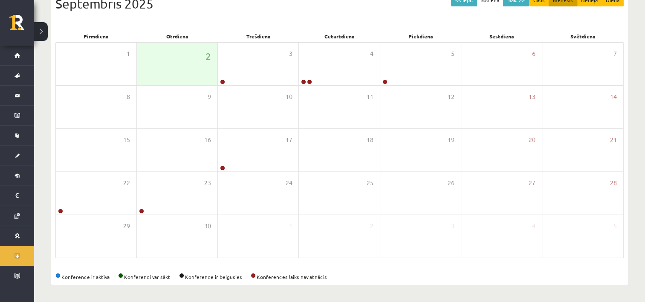
scroll to position [105, 0]
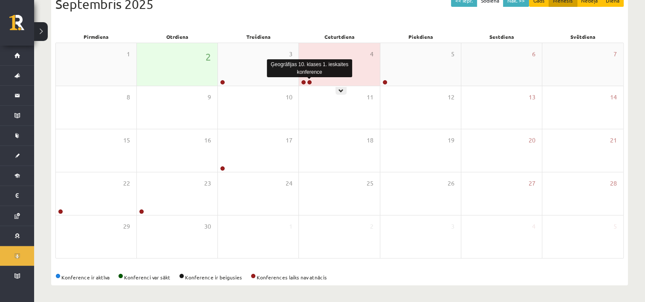
click at [312, 80] on link at bounding box center [309, 82] width 5 height 5
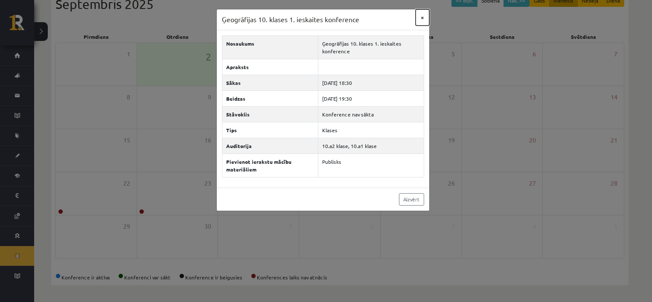
click at [420, 19] on button "×" at bounding box center [422, 17] width 14 height 16
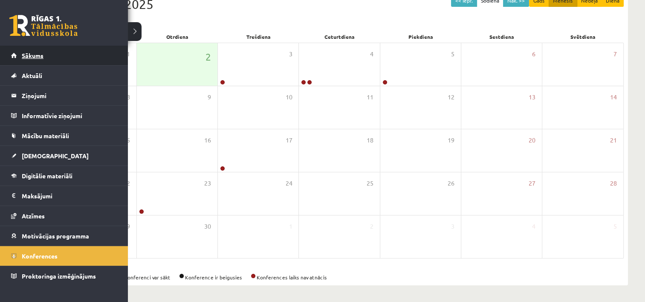
click at [72, 55] on link "Sākums" at bounding box center [64, 56] width 106 height 20
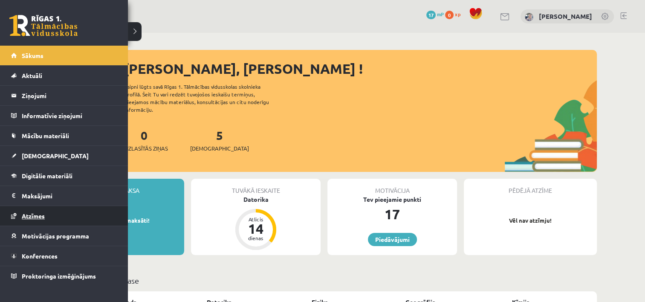
click at [65, 215] on link "Atzīmes" at bounding box center [64, 216] width 106 height 20
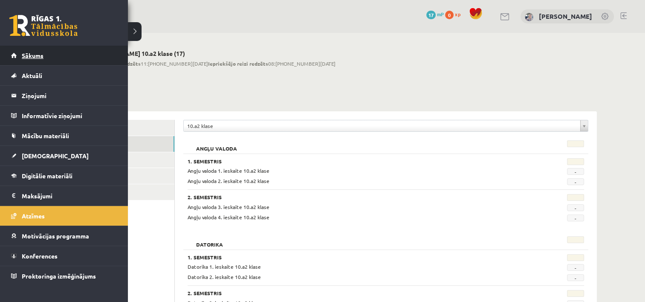
click at [23, 55] on span "Sākums" at bounding box center [33, 56] width 22 height 8
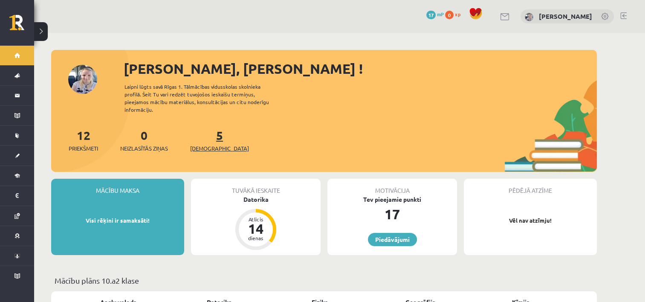
click at [212, 144] on span "[DEMOGRAPHIC_DATA]" at bounding box center [219, 148] width 59 height 9
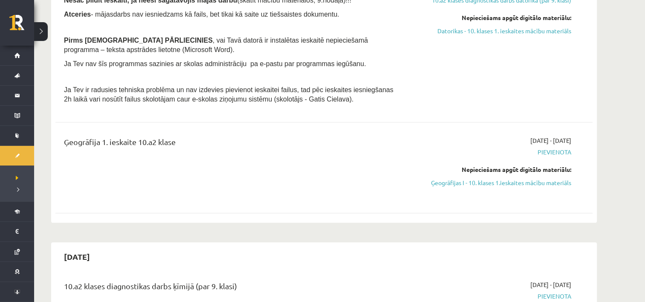
scroll to position [426, 0]
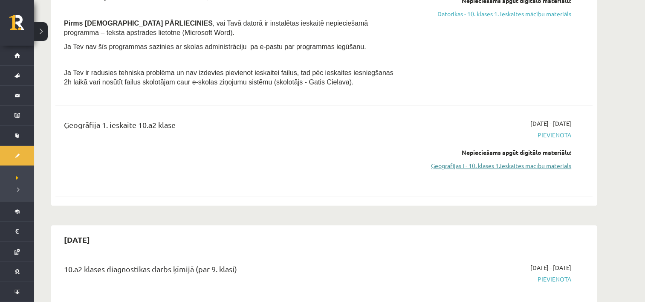
click at [462, 162] on link "Ģeogrāfijas I - 10. klases 1.ieskaites mācību materiāls" at bounding box center [491, 165] width 161 height 9
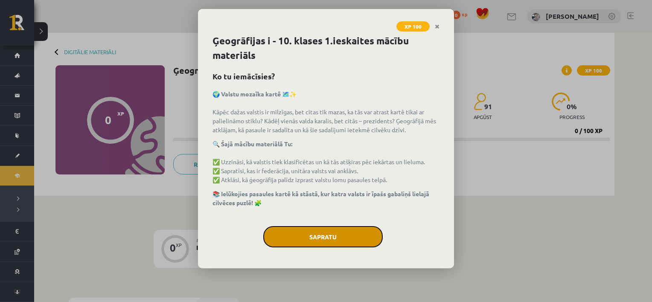
click at [308, 234] on button "Sapratu" at bounding box center [322, 236] width 119 height 21
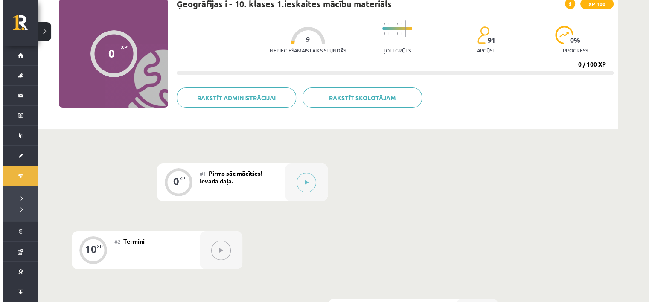
scroll to position [68, 0]
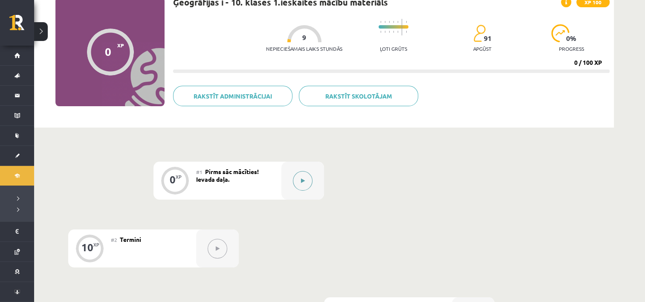
click at [305, 181] on button at bounding box center [303, 181] width 20 height 20
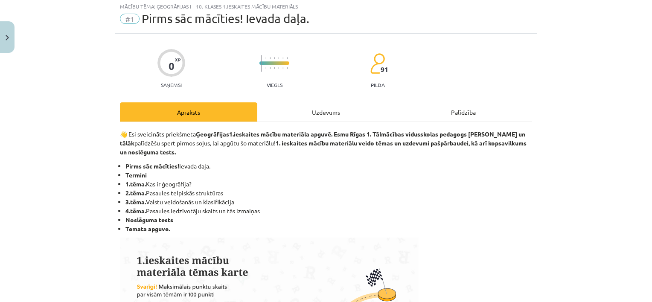
click at [633, 39] on div "Mācību tēma: Ģeogrāfijas i - 10. klases 1.ieskaites mācību materiāls #1 Pirms s…" at bounding box center [326, 151] width 652 height 302
click at [292, 207] on li "4.tēma. Pasaules iedzīvotāju skaits un tās izmaiņas" at bounding box center [328, 210] width 406 height 9
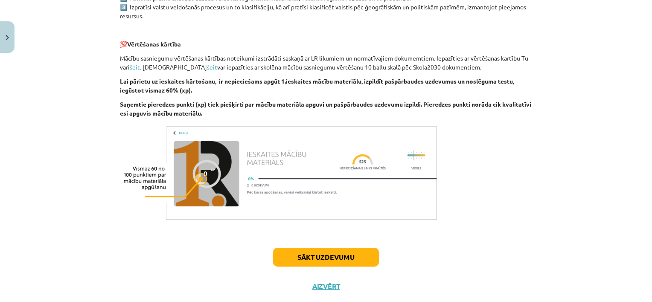
scroll to position [501, 0]
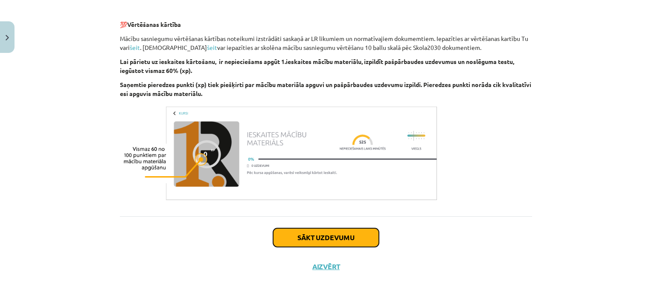
click at [360, 239] on button "Sākt uzdevumu" at bounding box center [326, 237] width 106 height 19
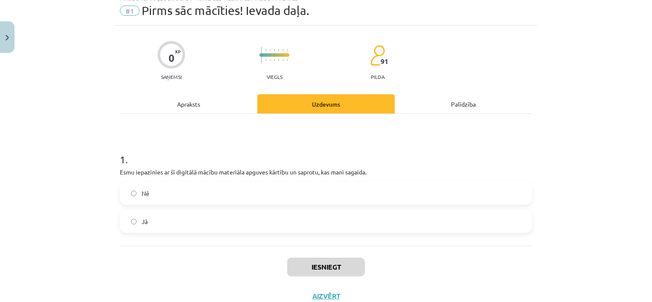
scroll to position [21, 0]
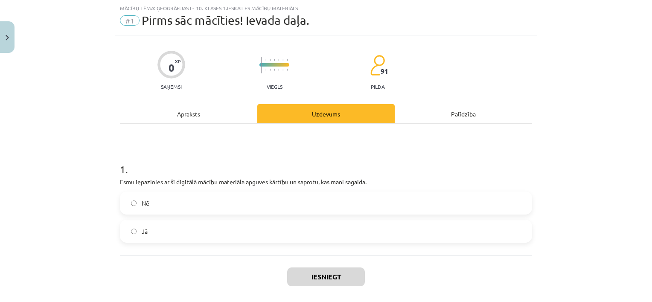
click at [181, 238] on label "Jā" at bounding box center [326, 230] width 410 height 21
click at [314, 273] on button "Iesniegt" at bounding box center [326, 276] width 78 height 19
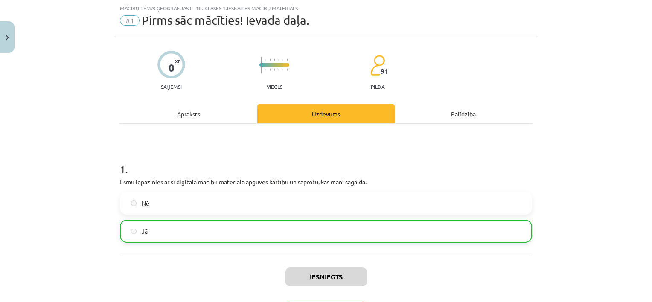
click at [326, 232] on label "Jā" at bounding box center [326, 230] width 410 height 21
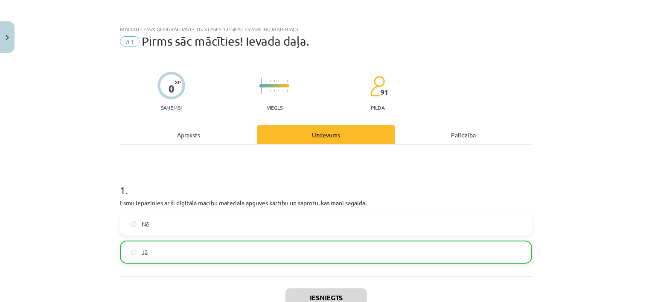
scroll to position [0, 0]
drag, startPoint x: 643, startPoint y: 121, endPoint x: 645, endPoint y: 149, distance: 27.8
click at [645, 149] on div "Mācību tēma: Ģeogrāfijas i - 10. klases 1.ieskaites mācību materiāls #1 Pirms s…" at bounding box center [326, 151] width 652 height 302
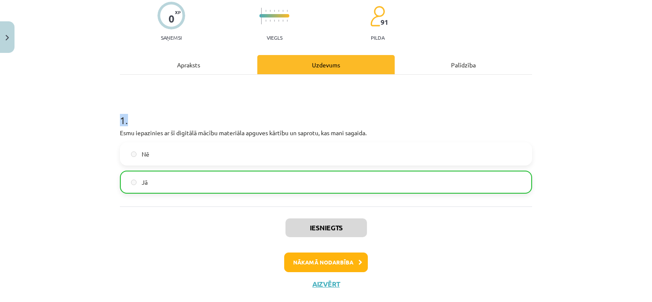
scroll to position [72, 0]
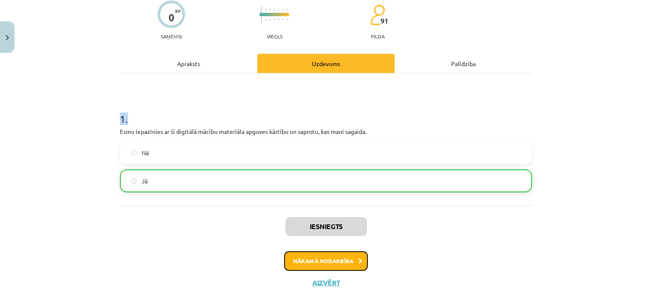
click at [348, 264] on button "Nākamā nodarbība" at bounding box center [326, 261] width 84 height 20
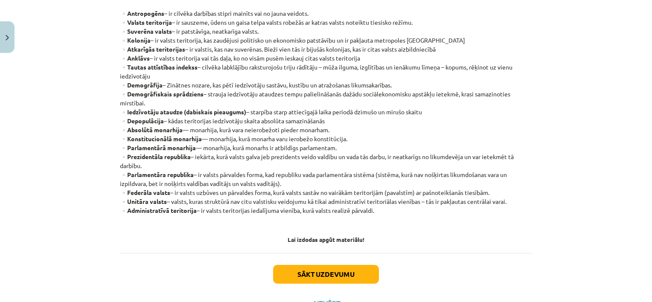
scroll to position [209, 0]
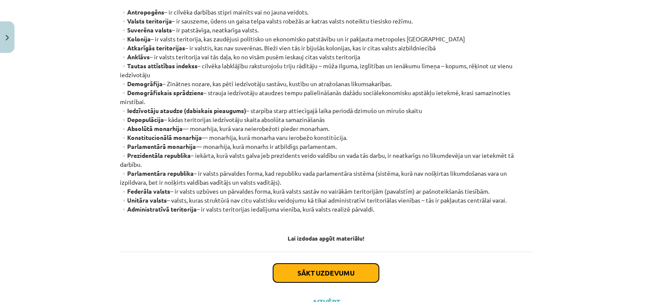
click at [341, 271] on button "Sākt uzdevumu" at bounding box center [326, 273] width 106 height 19
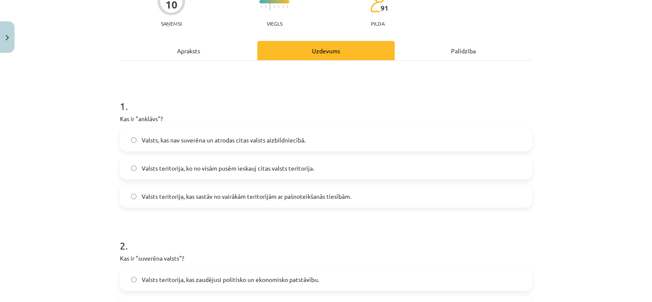
scroll to position [21, 0]
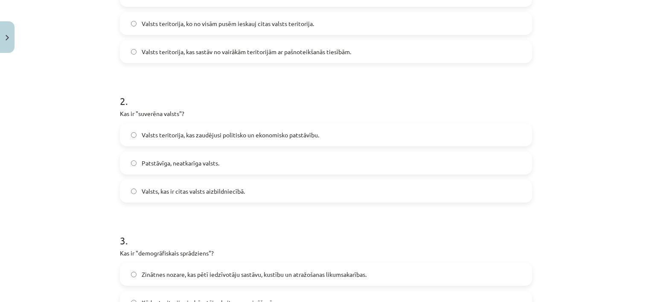
scroll to position [236, 0]
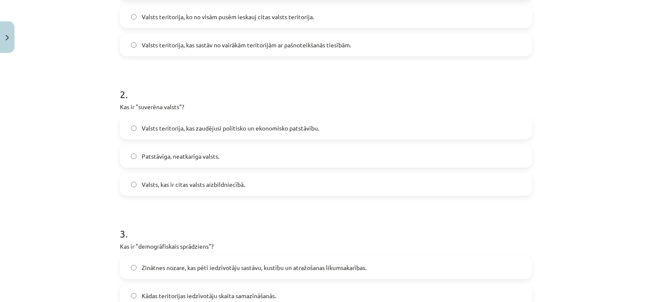
click at [329, 159] on label "Patstāvīga, neatkarīga valsts." at bounding box center [326, 155] width 410 height 21
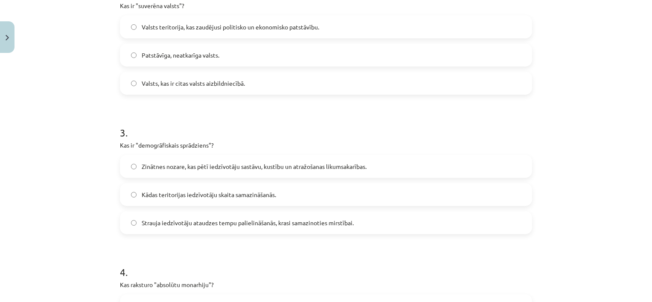
scroll to position [338, 0]
click at [510, 226] on label "Strauja iedzīvotāju ataudzes tempu palielināšanās, krasi samazinoties mirstībai." at bounding box center [326, 221] width 410 height 21
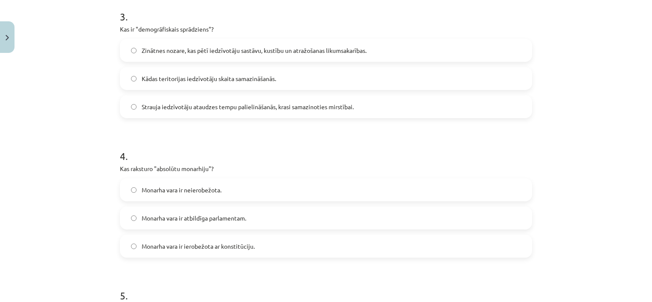
scroll to position [454, 0]
click at [260, 189] on label "Monarha vara ir neierobežota." at bounding box center [326, 188] width 410 height 21
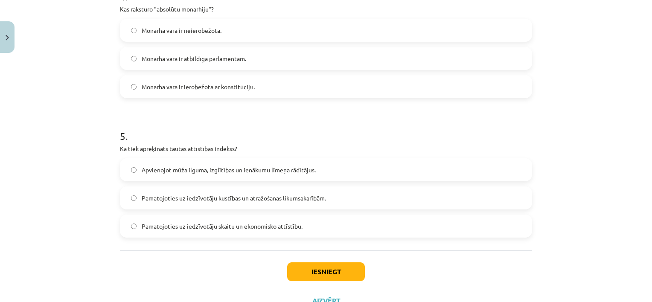
scroll to position [615, 0]
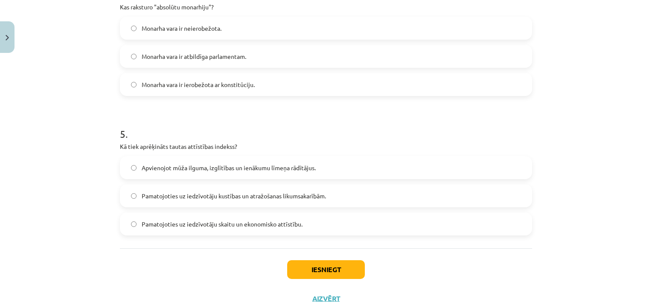
click at [513, 165] on label "Apvienojot mūža ilguma, izglītības un ienākumu līmeņa rādītājus." at bounding box center [326, 167] width 410 height 21
click at [337, 266] on button "Iesniegt" at bounding box center [326, 269] width 78 height 19
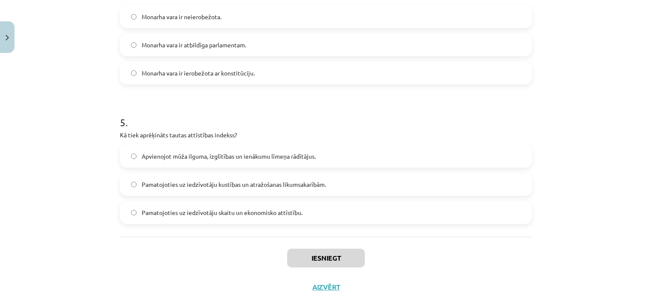
scroll to position [647, 0]
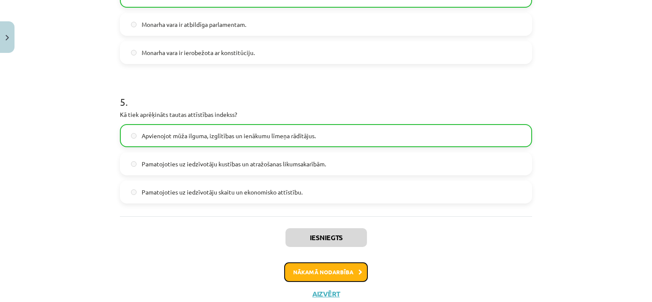
click at [319, 269] on button "Nākamā nodarbība" at bounding box center [326, 272] width 84 height 20
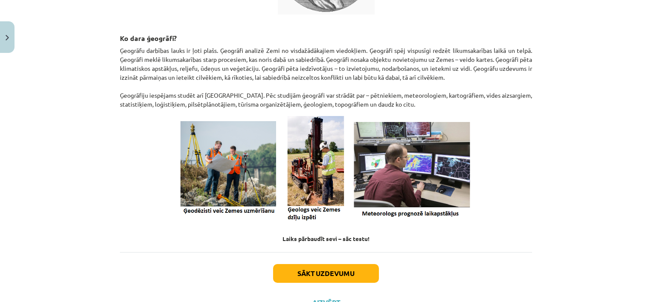
scroll to position [328, 0]
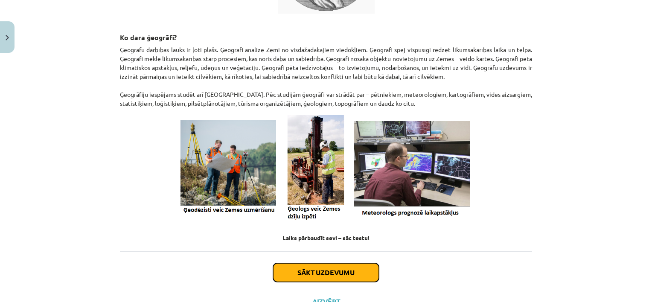
click at [319, 269] on button "Sākt uzdevumu" at bounding box center [326, 272] width 106 height 19
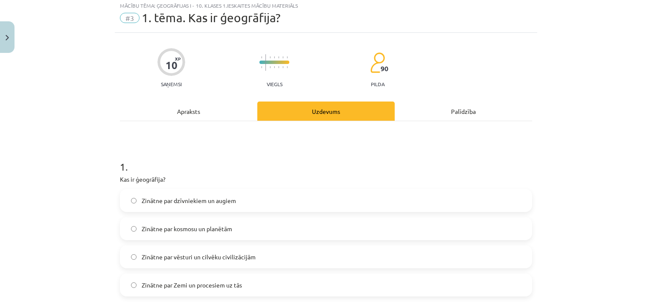
scroll to position [21, 0]
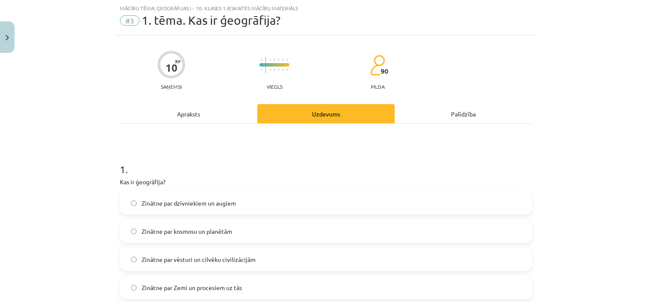
click at [308, 288] on label "Zinātne par Zemi un procesiem uz tās" at bounding box center [326, 287] width 410 height 21
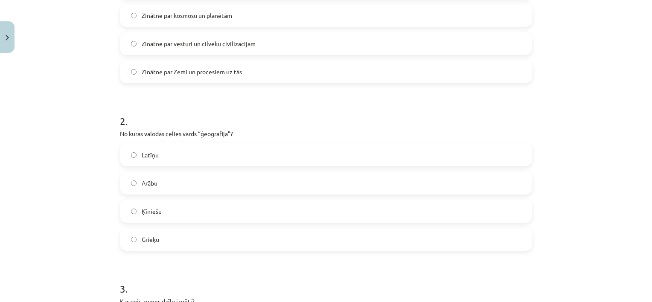
scroll to position [239, 0]
click at [174, 130] on p "No kuras valodas cēlies vārds “ģeogrāfija”?" at bounding box center [326, 132] width 412 height 9
copy div "No kuras valodas cēlies vārds “ģeogrāfija”?"
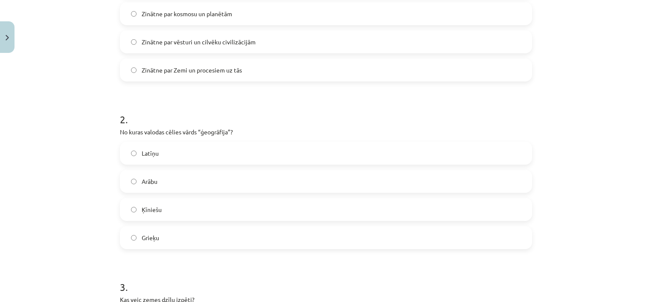
click at [294, 232] on label "Grieķu" at bounding box center [326, 237] width 410 height 21
click at [589, 219] on div "Mācību tēma: Ģeogrāfijas i - 10. klases 1.ieskaites mācību materiāls #3 1. tēma…" at bounding box center [326, 151] width 652 height 302
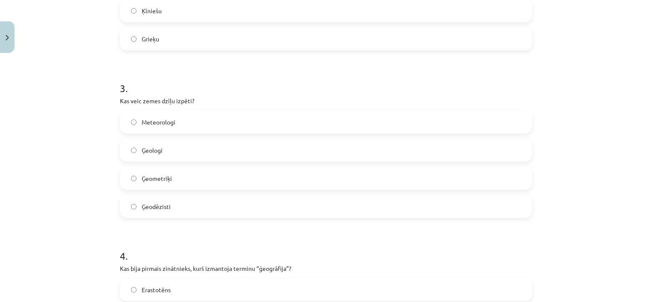
scroll to position [438, 0]
click at [388, 147] on label "Ģeologi" at bounding box center [326, 149] width 410 height 21
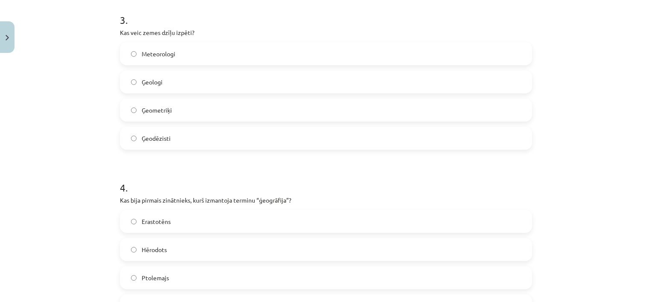
scroll to position [597, 0]
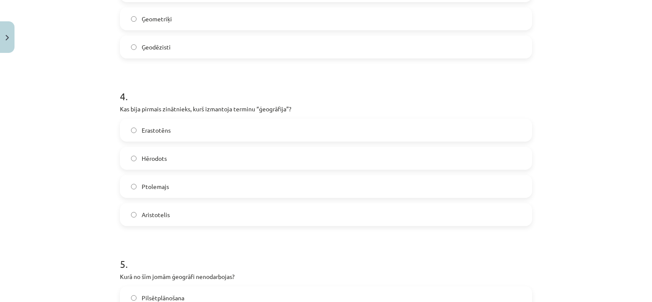
click at [522, 130] on label "Erastotēns" at bounding box center [326, 129] width 410 height 21
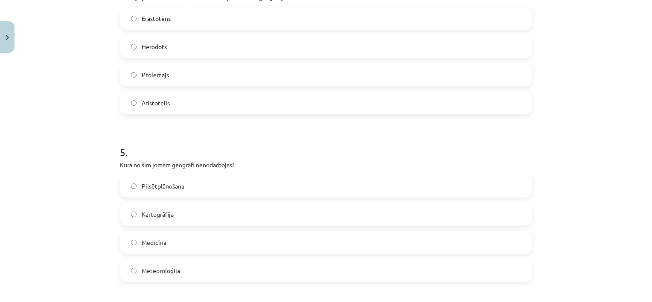
scroll to position [720, 0]
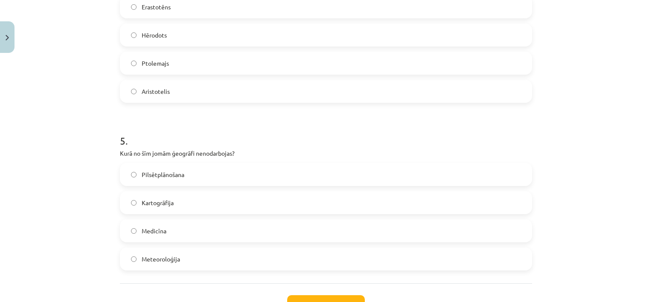
click at [409, 235] on label "Medicīna" at bounding box center [326, 230] width 410 height 21
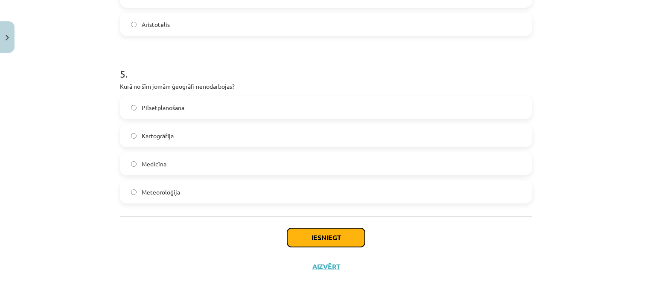
click at [322, 244] on button "Iesniegt" at bounding box center [326, 237] width 78 height 19
click at [326, 236] on button "Iesniegt" at bounding box center [326, 237] width 78 height 19
click at [340, 234] on button "Iesniegt" at bounding box center [326, 237] width 78 height 19
click at [346, 231] on button "Iesniegt" at bounding box center [326, 237] width 78 height 19
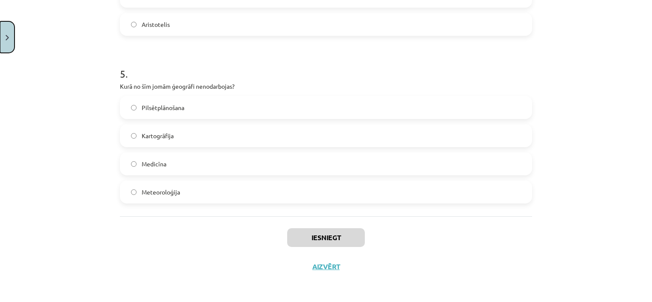
click at [10, 36] on button "Close" at bounding box center [7, 37] width 14 height 32
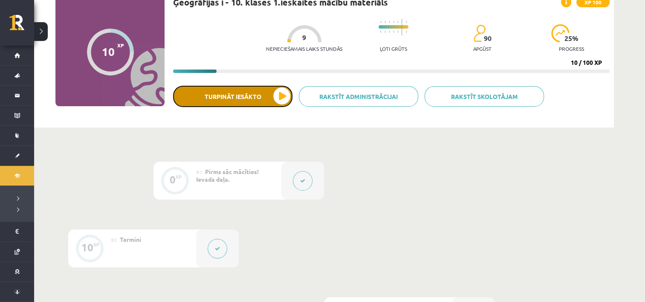
click at [249, 95] on button "Turpināt iesākto" at bounding box center [232, 96] width 119 height 21
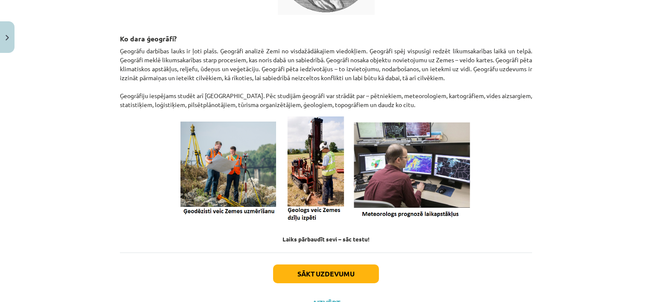
scroll to position [362, 0]
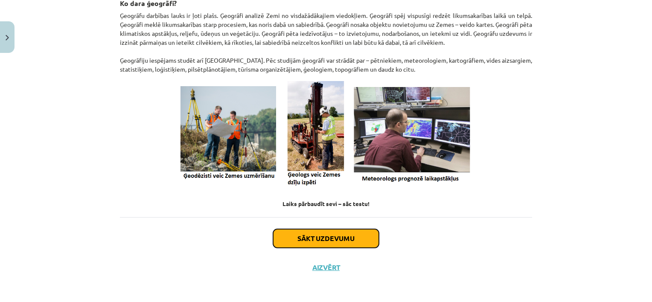
click at [331, 235] on button "Sākt uzdevumu" at bounding box center [326, 238] width 106 height 19
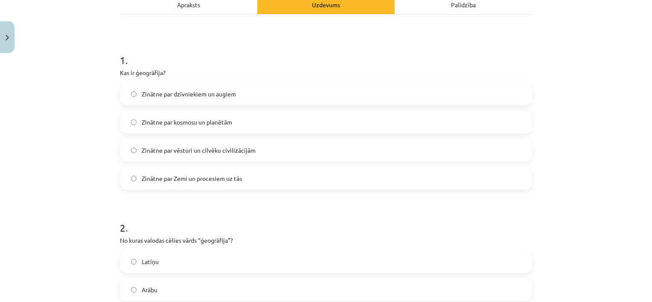
scroll to position [132, 0]
click at [275, 168] on label "Zinātne par Zemi un procesiem uz tās" at bounding box center [326, 176] width 410 height 21
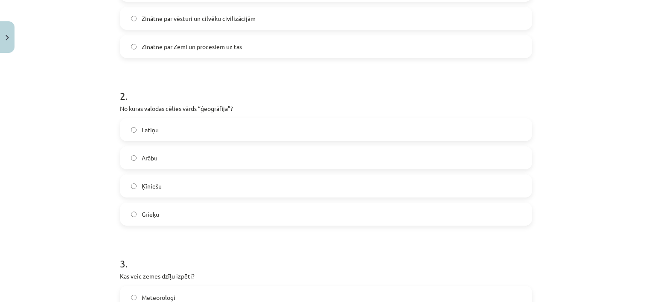
scroll to position [278, 0]
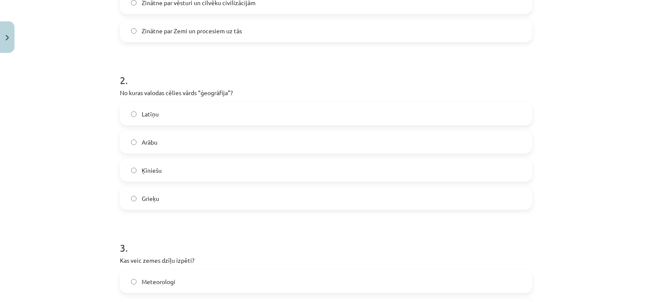
click at [456, 199] on label "Grieķu" at bounding box center [326, 198] width 410 height 21
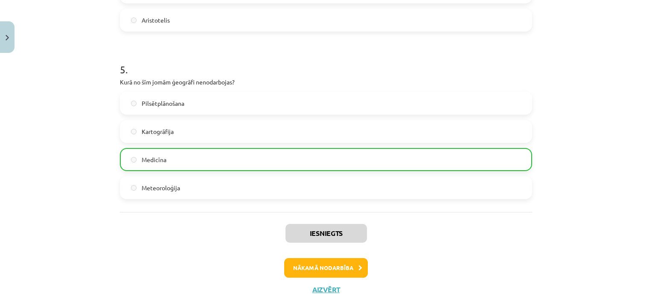
scroll to position [813, 0]
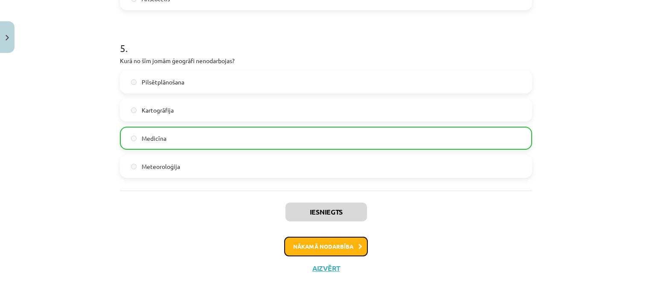
click at [358, 247] on icon at bounding box center [360, 247] width 4 height 6
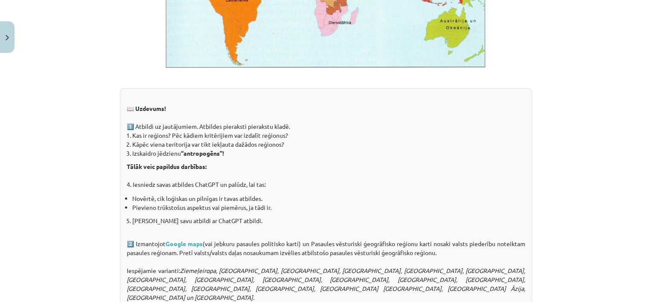
scroll to position [646, 0]
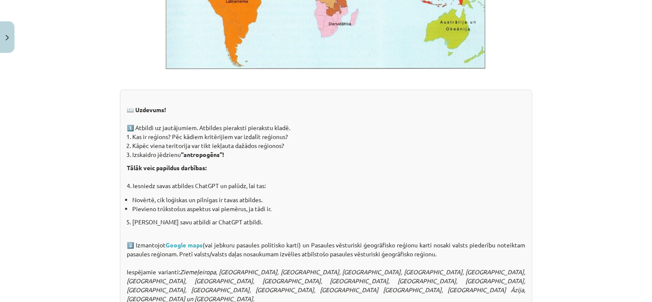
click at [328, 135] on li "Kas ir reģions? Pēc kādiem kritērijiem var izdalīt reģionus?" at bounding box center [328, 136] width 393 height 9
click at [320, 205] on li "Pievieno trūkstošus aspektus vai piemērus, ja tādi ir." at bounding box center [328, 208] width 393 height 9
click at [357, 186] on p "Tālāk veic papildus darbības: 4. Iesniedz savas atbildes ChatGPT un palūdz, lai…" at bounding box center [326, 176] width 398 height 27
click at [643, 145] on div "Mācību tēma: Ģeogrāfijas i - 10. klases 1.ieskaites mācību materiāls #4 2. tēma…" at bounding box center [326, 151] width 652 height 302
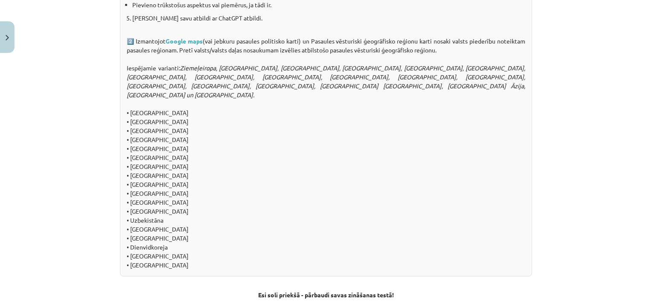
scroll to position [936, 0]
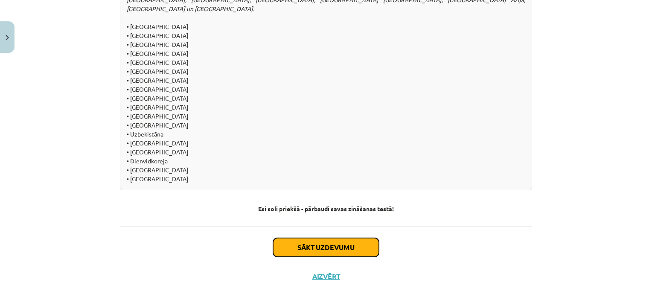
click at [360, 238] on button "Sākt uzdevumu" at bounding box center [326, 247] width 106 height 19
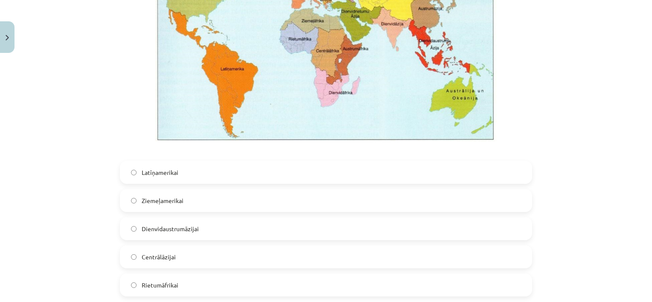
scroll to position [283, 0]
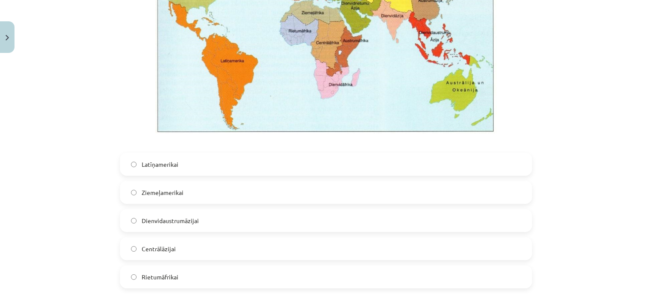
click at [226, 218] on label "Dienvidaustrumāzijai" at bounding box center [326, 220] width 410 height 21
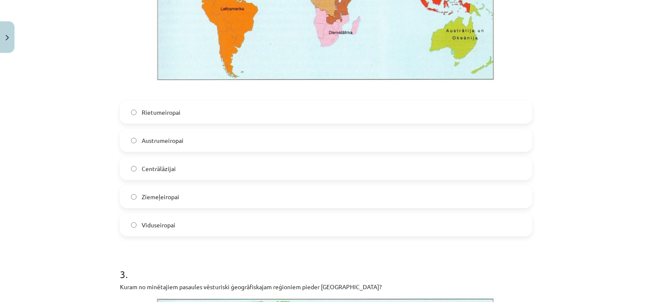
scroll to position [757, 0]
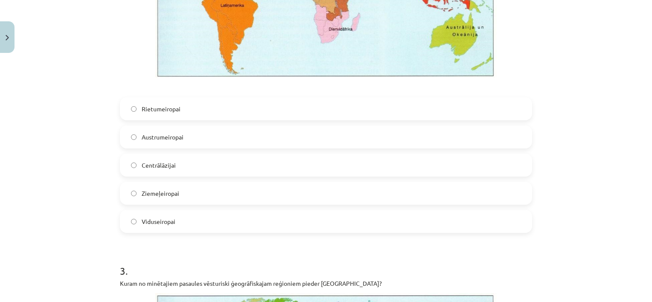
click at [483, 226] on label "Viduseiropai" at bounding box center [326, 221] width 410 height 21
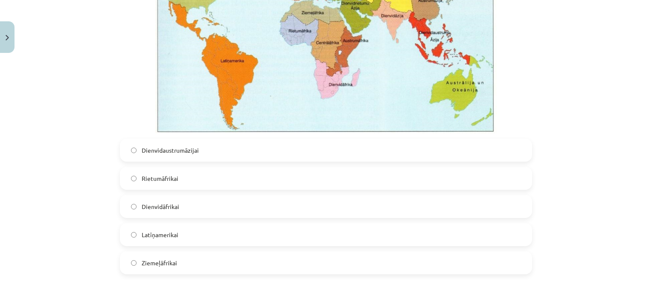
scroll to position [1118, 0]
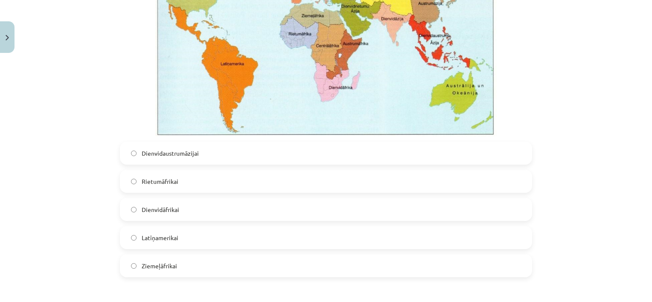
click at [457, 204] on label "Dienvidāfrikai" at bounding box center [326, 209] width 410 height 21
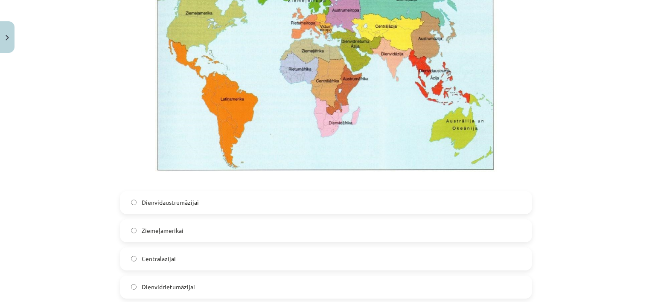
scroll to position [1527, 0]
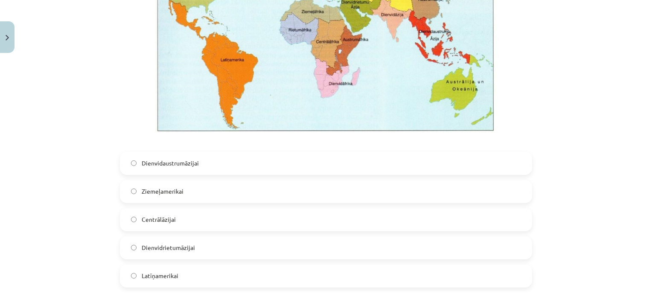
click at [121, 155] on label "Dienvidaustrumāzijai" at bounding box center [326, 163] width 410 height 21
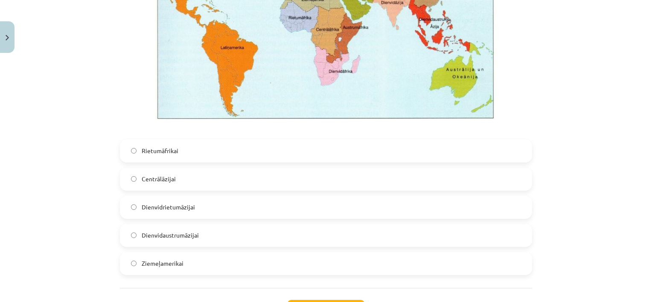
scroll to position [1969, 0]
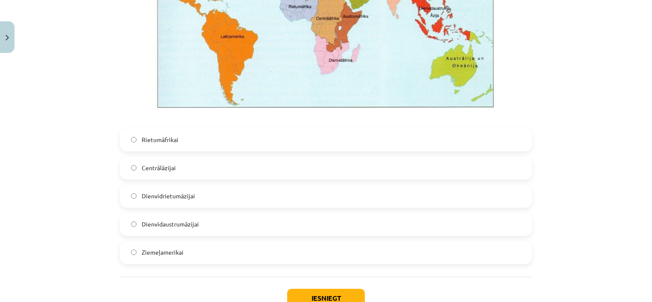
click at [120, 191] on div "Dienvidrietumāzijai" at bounding box center [326, 196] width 412 height 23
click at [125, 196] on label "Dienvidrietumāzijai" at bounding box center [326, 196] width 410 height 21
click at [299, 296] on button "Iesniegt" at bounding box center [326, 298] width 78 height 19
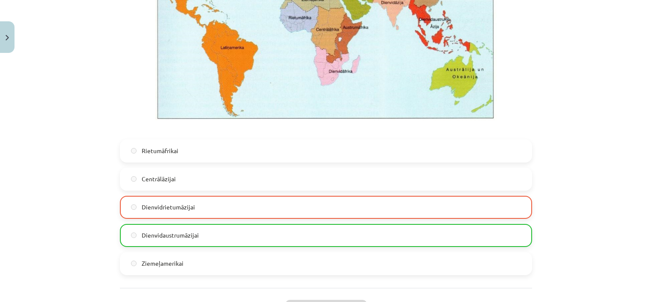
scroll to position [2009, 0]
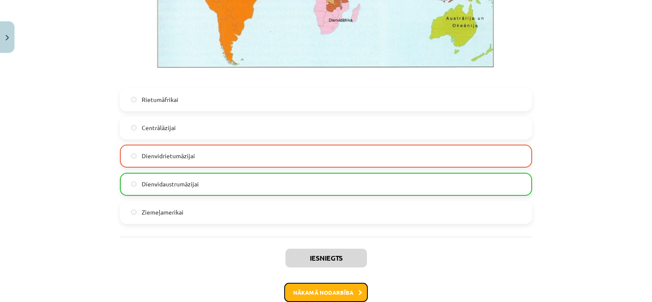
click at [343, 291] on button "Nākamā nodarbība" at bounding box center [326, 293] width 84 height 20
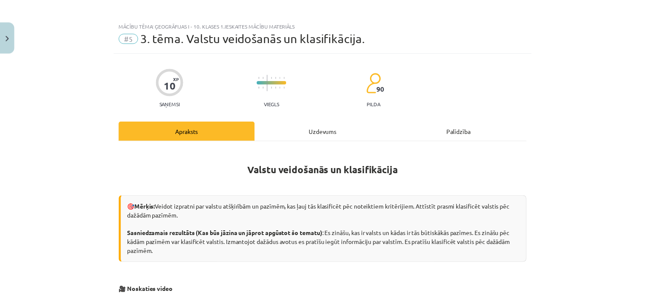
scroll to position [0, 0]
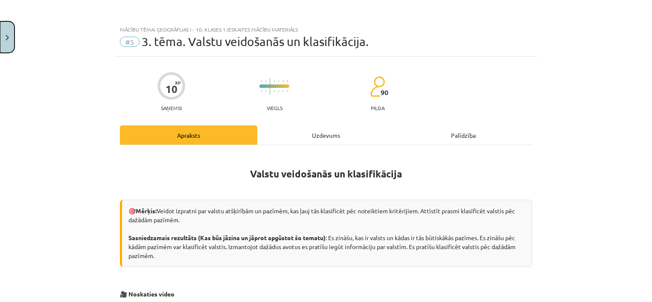
click at [7, 39] on img "Close" at bounding box center [7, 38] width 3 height 6
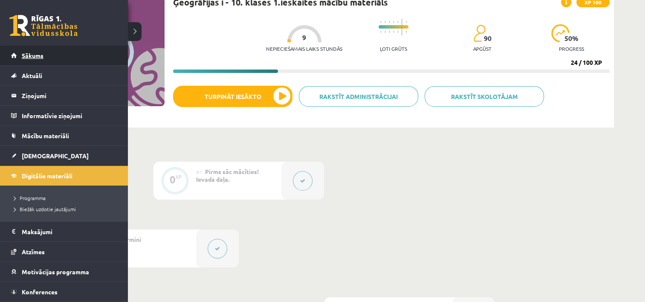
click at [11, 53] on link "Sākums" at bounding box center [64, 56] width 106 height 20
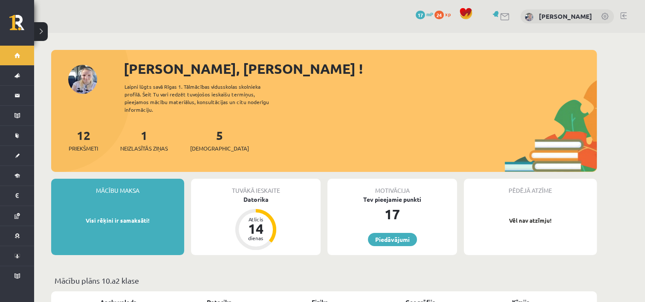
drag, startPoint x: 0, startPoint y: 0, endPoint x: 39, endPoint y: 32, distance: 50.4
click at [39, 32] on button at bounding box center [41, 31] width 14 height 19
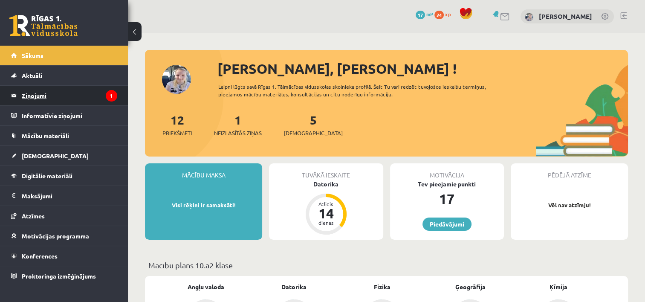
click at [27, 90] on legend "Ziņojumi 1" at bounding box center [70, 96] width 96 height 20
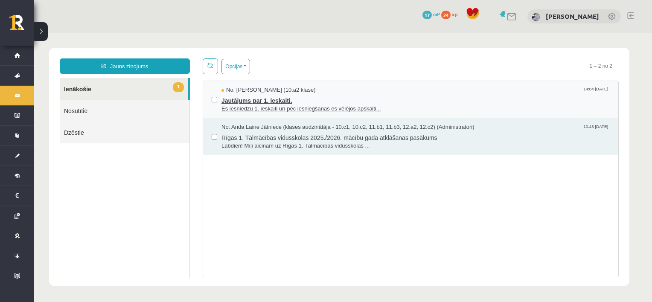
click at [240, 105] on span "Es iesniedzu 1. ieskaiti un pēc iesniegšanas es vēlējos apskaiti..." at bounding box center [415, 109] width 388 height 8
click at [355, 107] on span "Es iesniedzu 1. ieskaiti un pēc iesniegšanas es vēlējos apskaiti..." at bounding box center [415, 109] width 388 height 8
click at [269, 99] on span "Jautājums par 1. ieskaiti." at bounding box center [415, 99] width 388 height 11
click at [297, 96] on span "Jautājums par 1. ieskaiti." at bounding box center [415, 99] width 388 height 11
click at [561, 86] on div "No: [PERSON_NAME] (10.a2 klase) 14:04 [DATE]" at bounding box center [415, 90] width 388 height 8
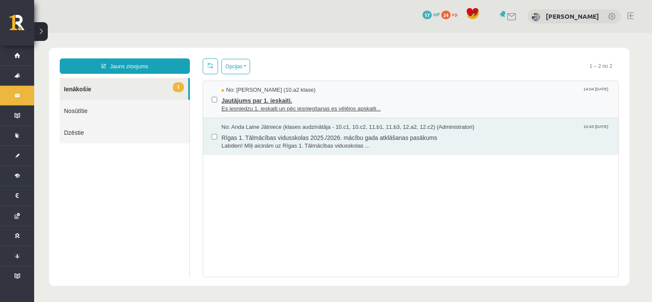
click at [247, 102] on span "Jautājums par 1. ieskaiti." at bounding box center [415, 99] width 388 height 11
click at [291, 105] on span "Es iesniedzu 1. ieskaiti un pēc iesniegšanas es vēlējos apskaiti..." at bounding box center [415, 109] width 388 height 8
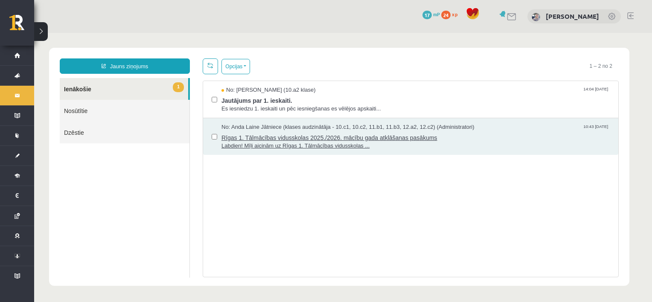
click at [271, 138] on span "Rīgas 1. Tālmācības vidusskolas 2025./2026. mācību gada atklāšanas pasākums" at bounding box center [415, 136] width 388 height 11
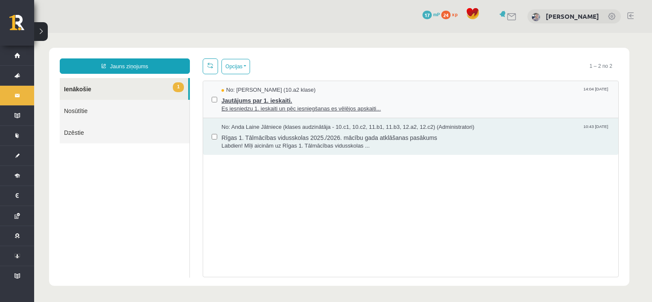
click at [231, 105] on span "Es iesniedzu 1. ieskaiti un pēc iesniegšanas es vēlējos apskaiti..." at bounding box center [415, 109] width 388 height 8
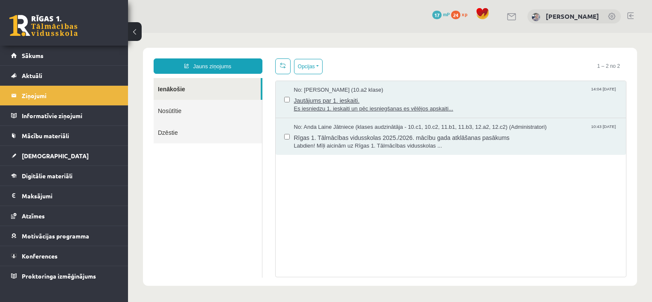
click at [313, 100] on span "Jautājums par 1. ieskaiti." at bounding box center [456, 99] width 324 height 11
click at [302, 106] on span "Es iesniedzu 1. ieskaiti un pēc iesniegšanas es vēlējos apskaiti..." at bounding box center [456, 109] width 324 height 8
drag, startPoint x: 302, startPoint y: 106, endPoint x: 295, endPoint y: 102, distance: 8.2
click at [295, 102] on span "Jautājums par 1. ieskaiti." at bounding box center [456, 99] width 324 height 11
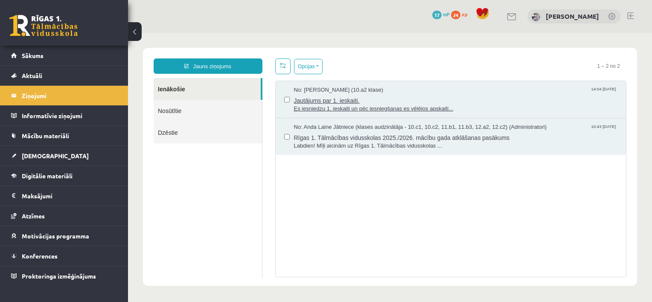
click at [329, 97] on span "Jautājums par 1. ieskaiti." at bounding box center [456, 99] width 324 height 11
click at [76, 58] on link "Sākums" at bounding box center [64, 56] width 106 height 20
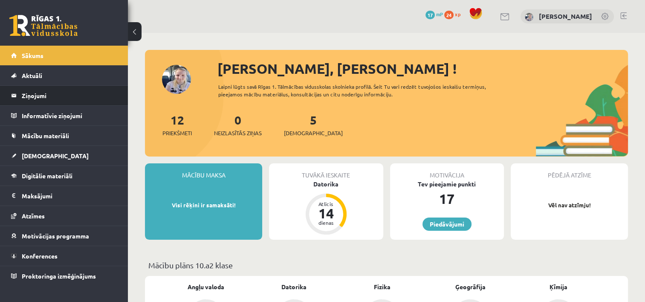
click at [118, 94] on li "Ziņojumi 0" at bounding box center [64, 95] width 128 height 20
click at [41, 96] on legend "Ziņojumi 0" at bounding box center [70, 96] width 96 height 20
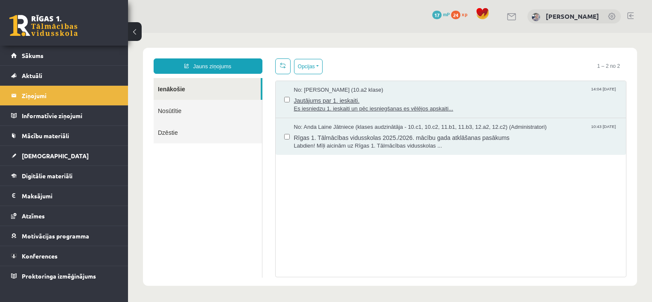
click at [307, 99] on span "Jautājums par 1. ieskaiti." at bounding box center [456, 99] width 324 height 11
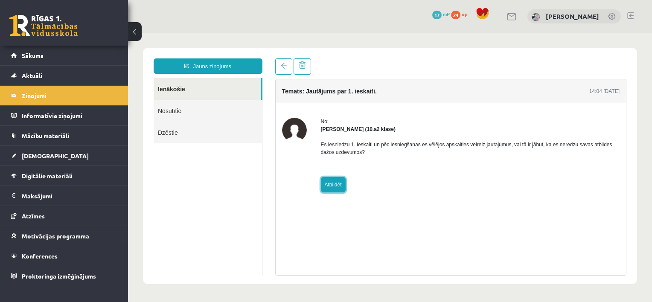
click at [340, 186] on link "Atbildēt" at bounding box center [333, 184] width 25 height 15
type input "**********"
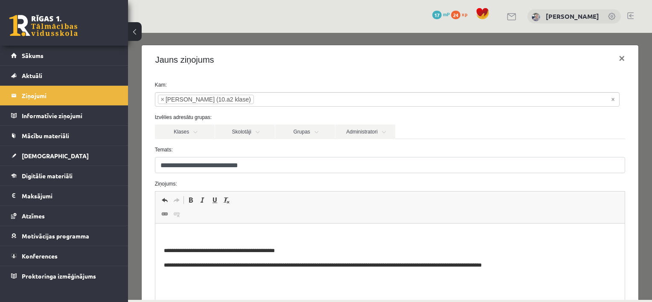
click at [293, 228] on html "**********" at bounding box center [390, 250] width 470 height 55
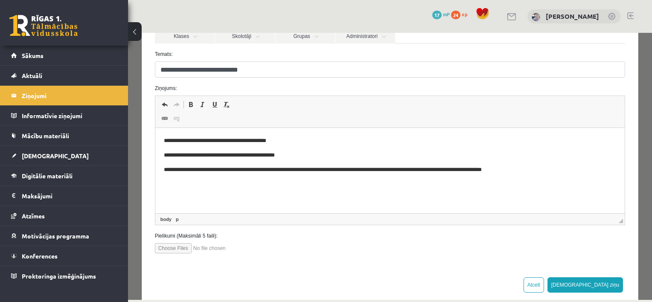
scroll to position [109, 0]
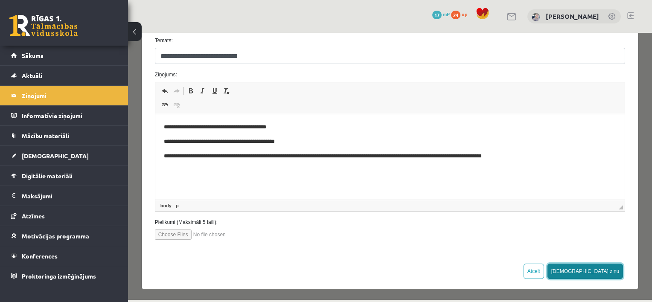
click at [604, 268] on button "Sūtīt ziņu" at bounding box center [585, 271] width 76 height 15
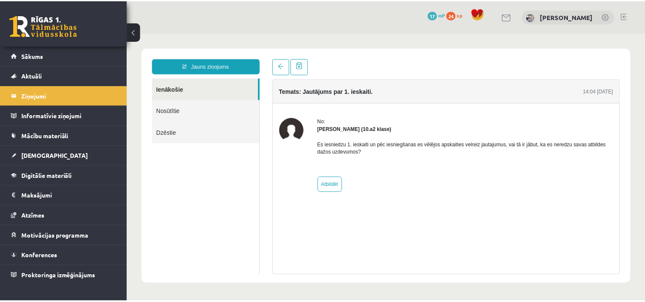
scroll to position [0, 0]
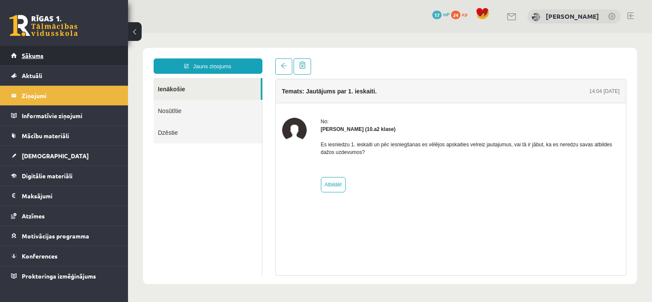
click at [74, 58] on link "Sākums" at bounding box center [64, 56] width 106 height 20
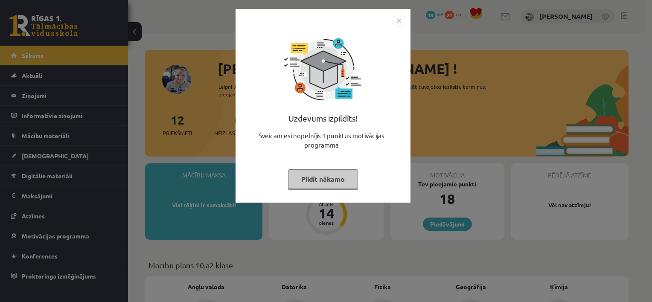
click at [300, 176] on button "Pildīt nākamo" at bounding box center [323, 179] width 70 height 20
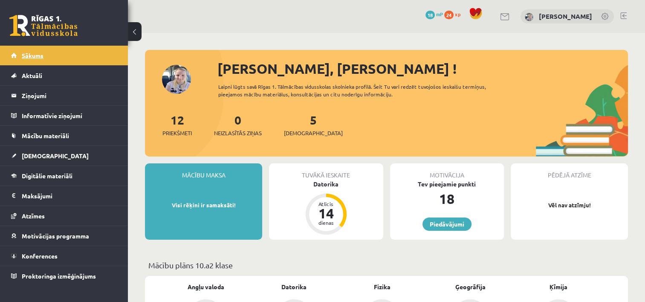
click at [77, 52] on link "Sākums" at bounding box center [64, 56] width 106 height 20
